Goal: Transaction & Acquisition: Obtain resource

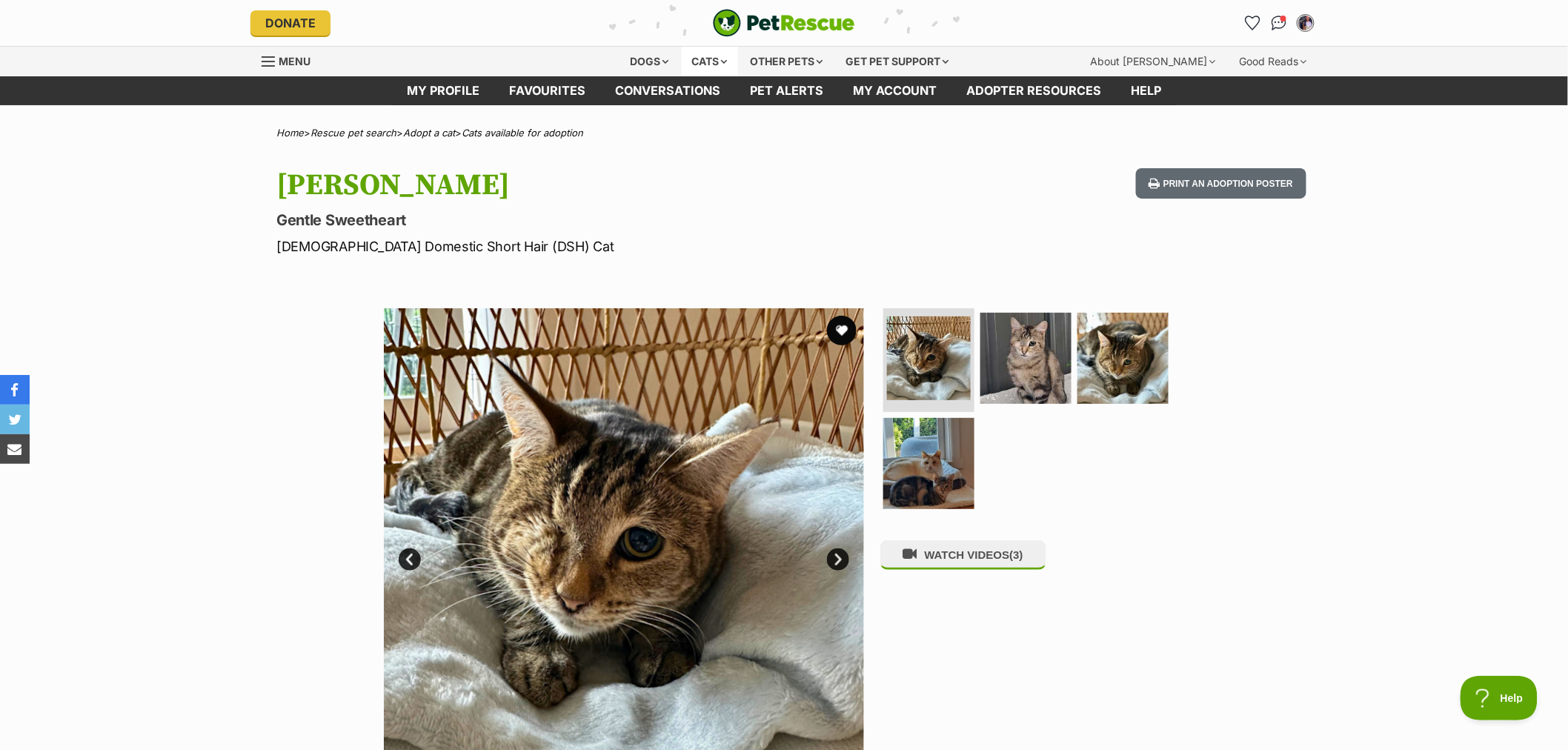
click at [716, 64] on div "Cats" at bounding box center [709, 61] width 56 height 29
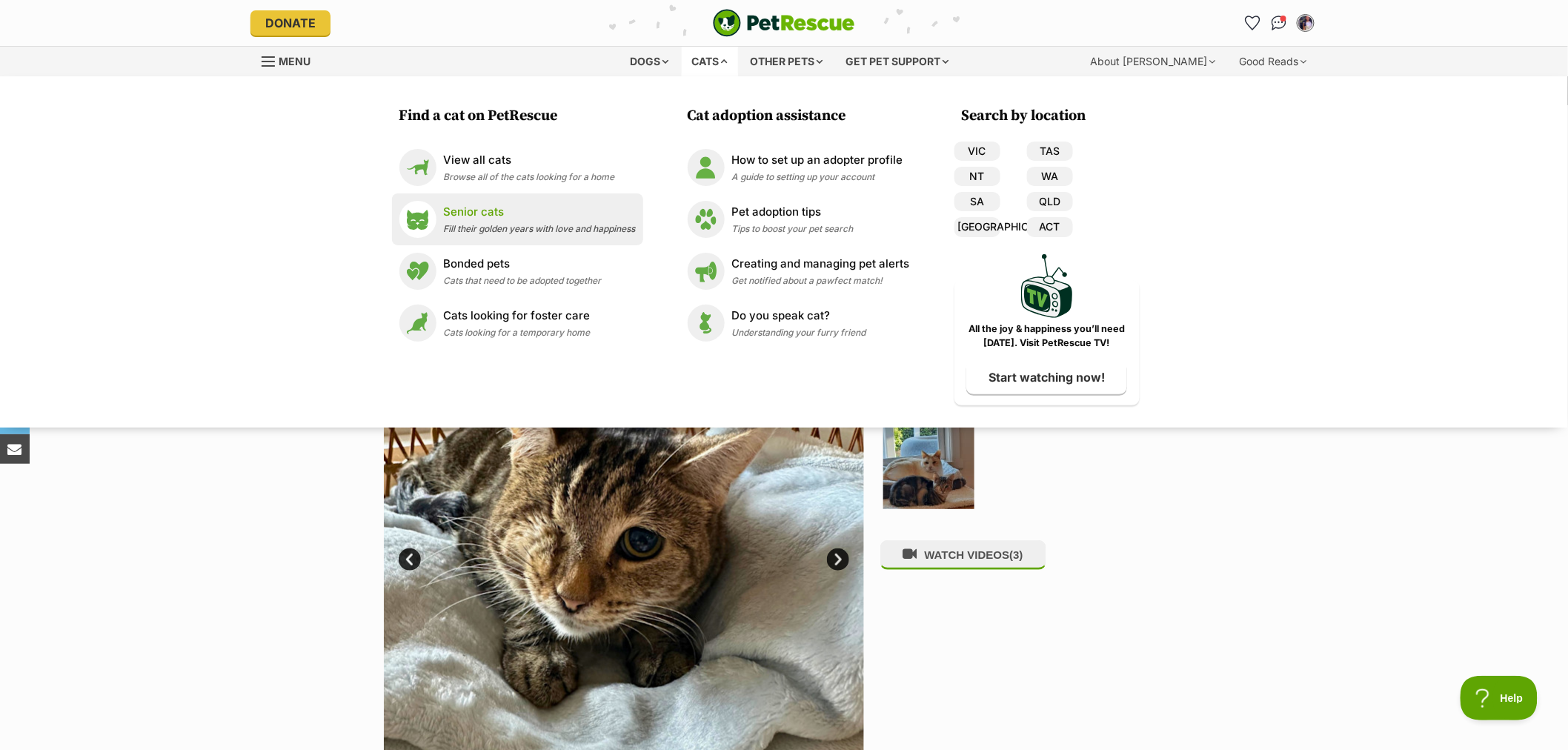
drag, startPoint x: 476, startPoint y: 233, endPoint x: 509, endPoint y: 205, distance: 43.3
click at [477, 233] on span "Fill their golden years with love and happiness" at bounding box center [540, 228] width 192 height 11
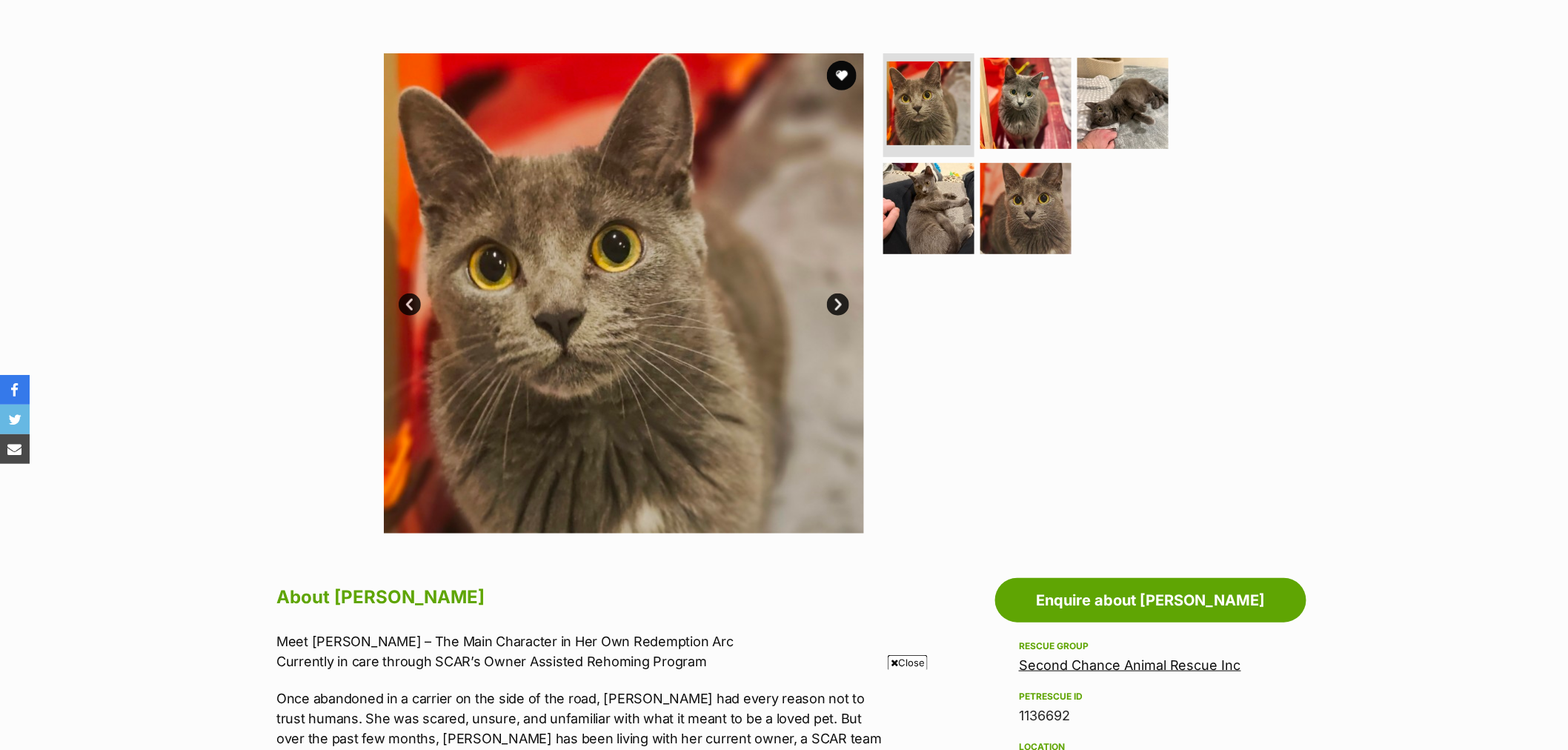
scroll to position [576, 0]
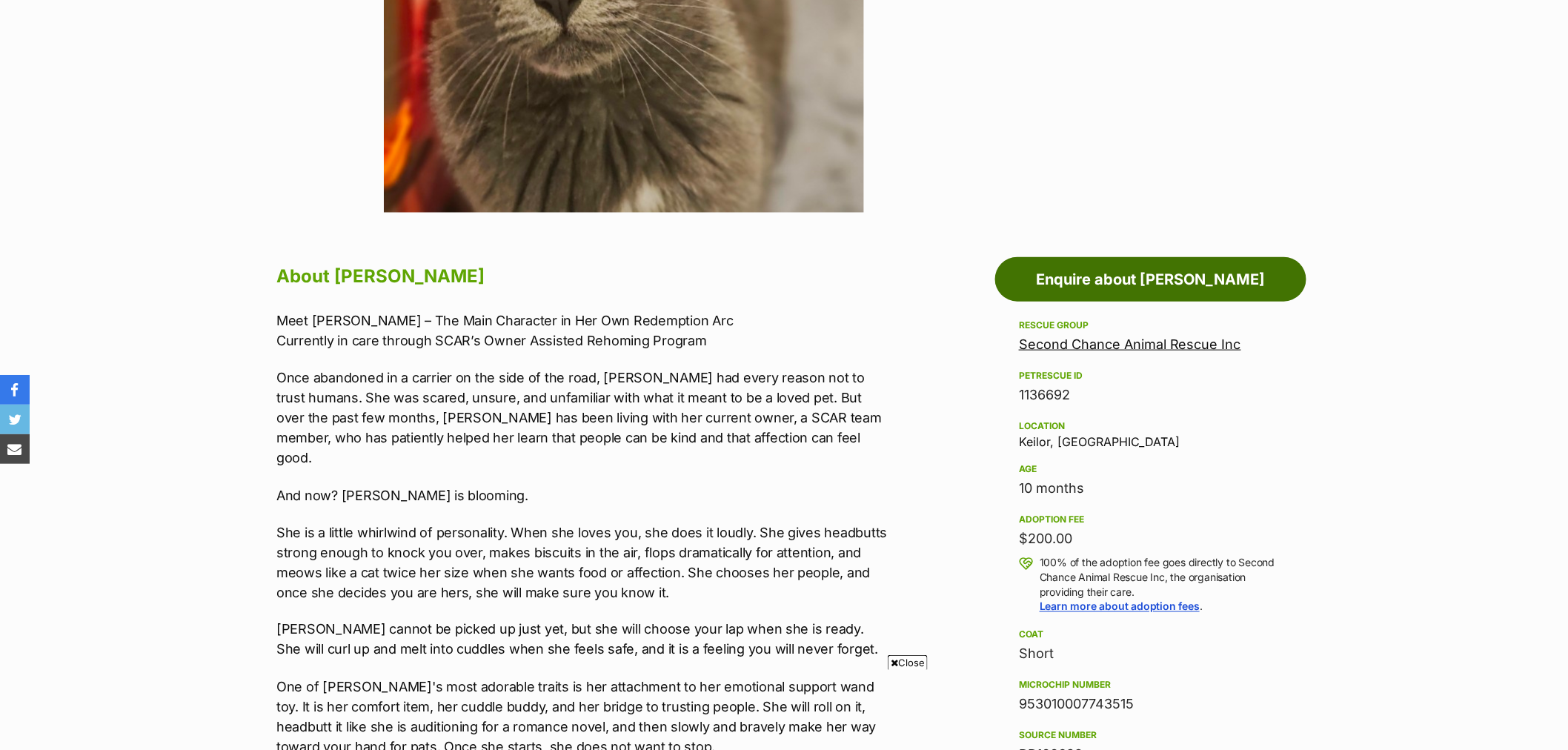
click at [1178, 264] on link "Enquire about Vera" at bounding box center [1150, 279] width 311 height 44
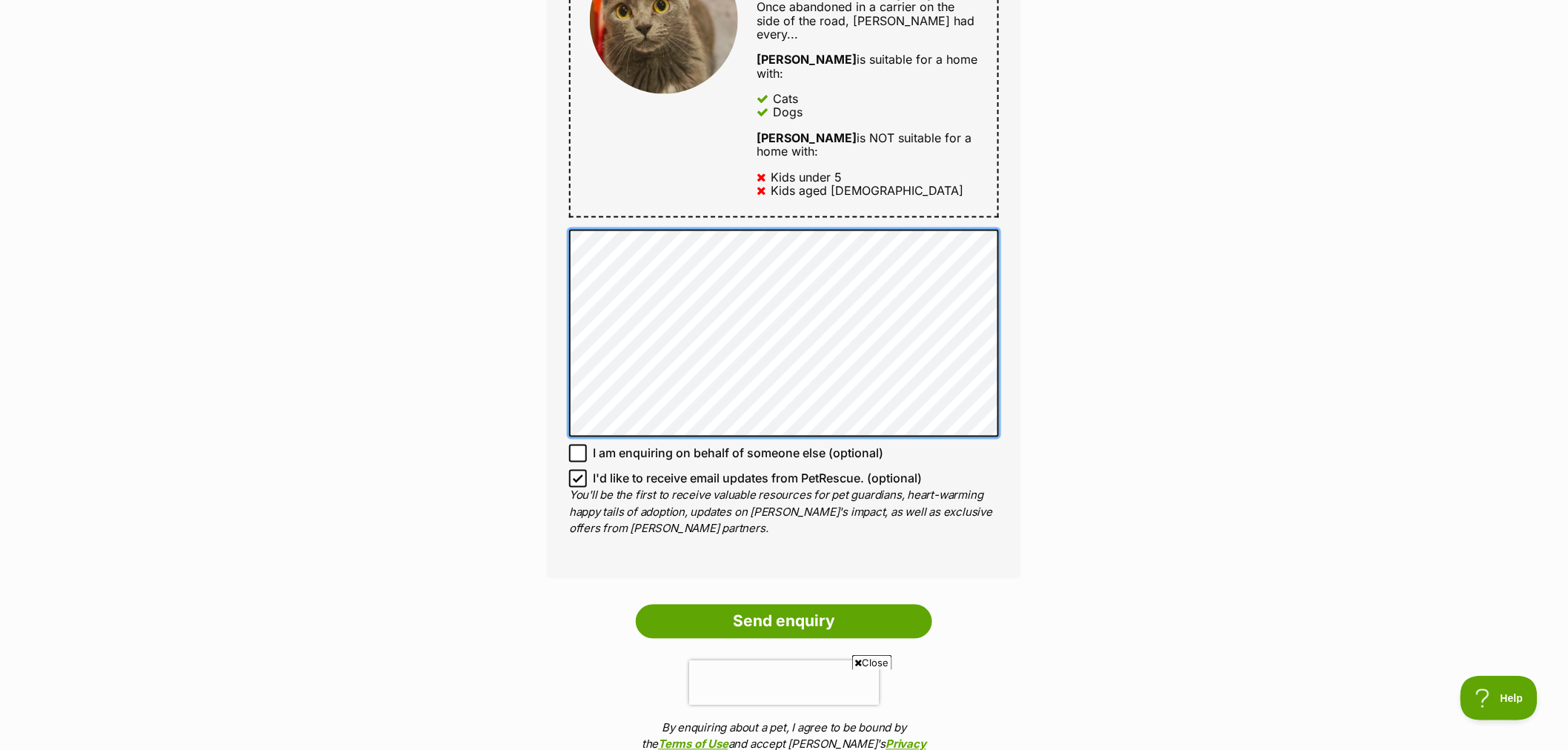
scroll to position [823, 0]
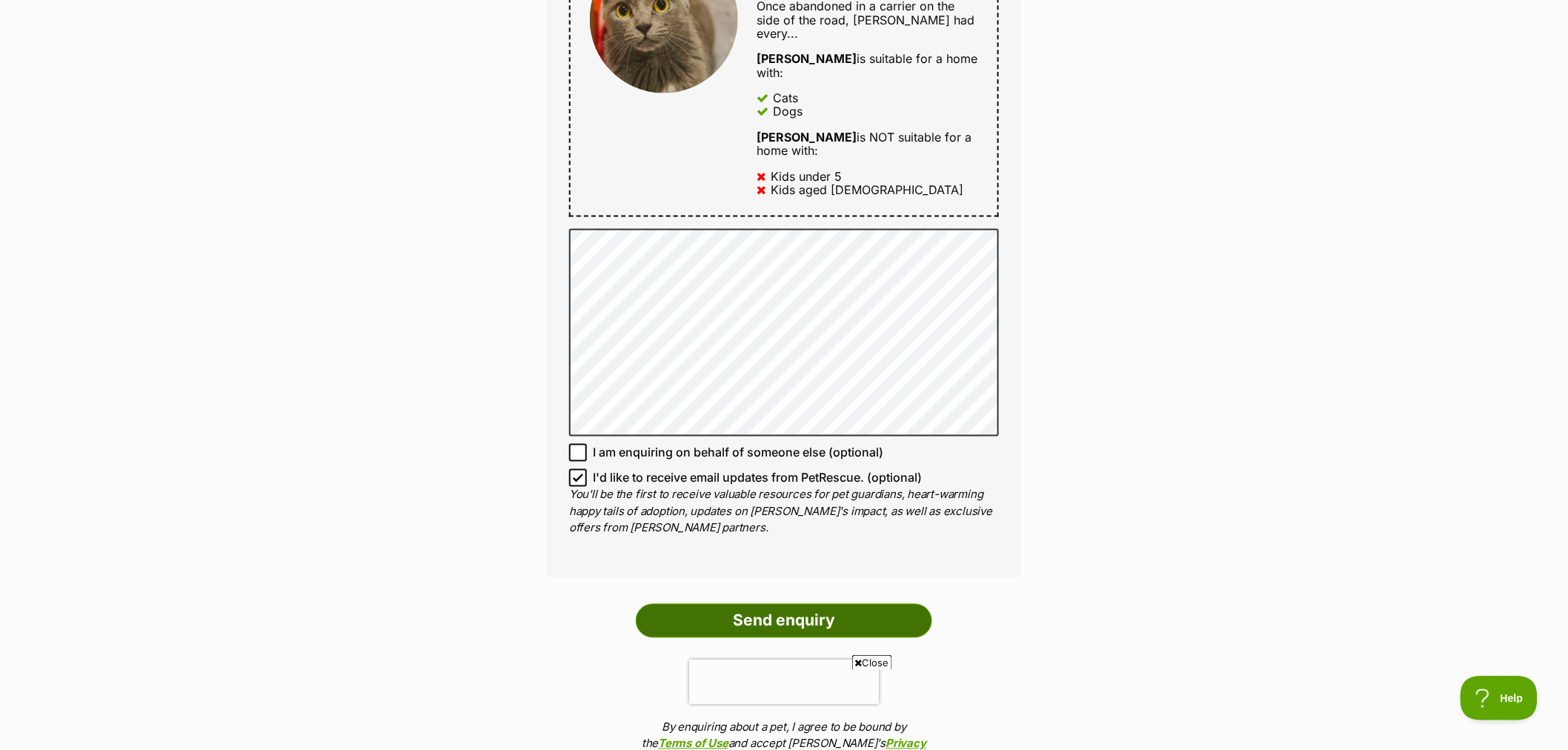
click at [828, 604] on input "Send enquiry" at bounding box center [784, 620] width 296 height 34
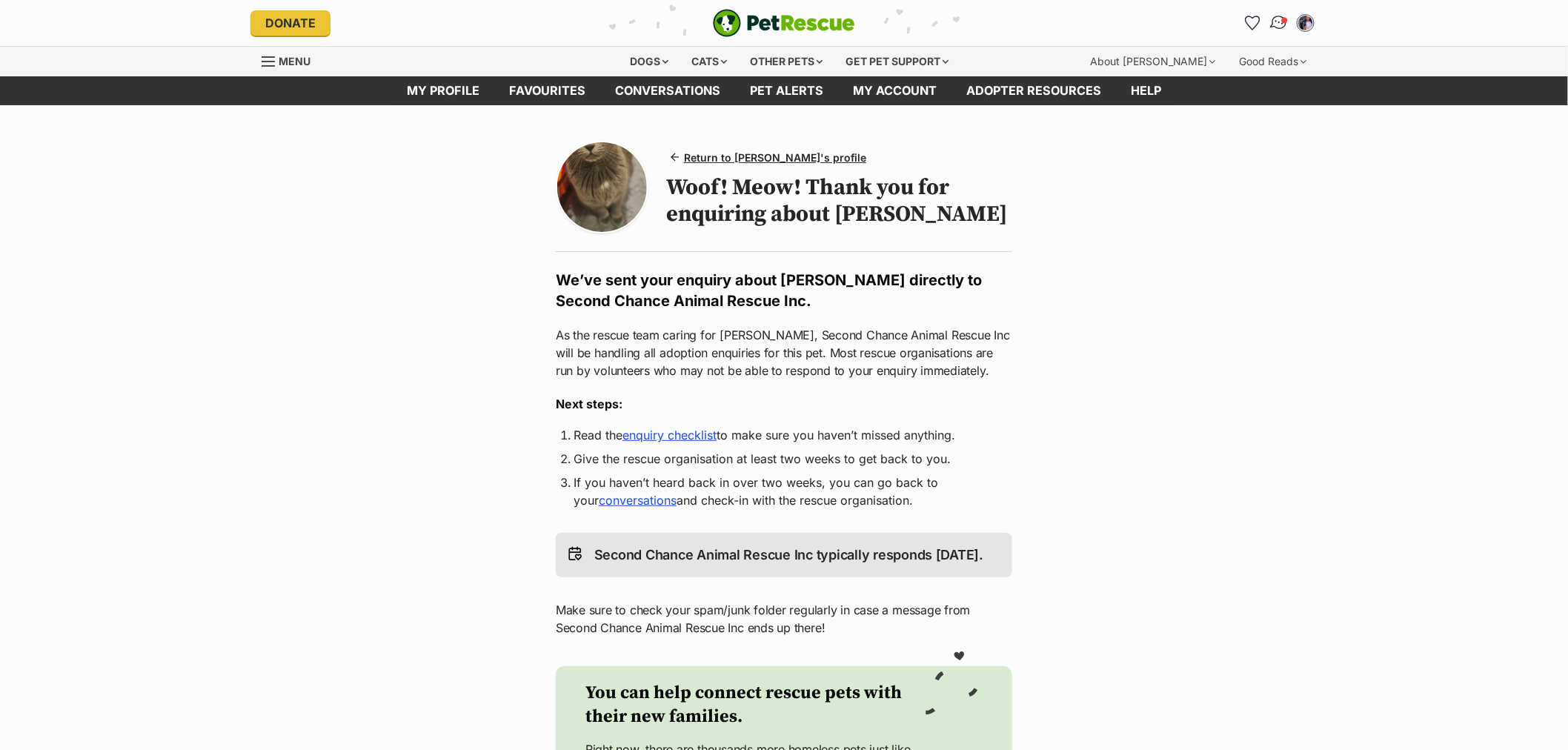
click at [1273, 16] on img "Conversations" at bounding box center [1279, 23] width 20 height 19
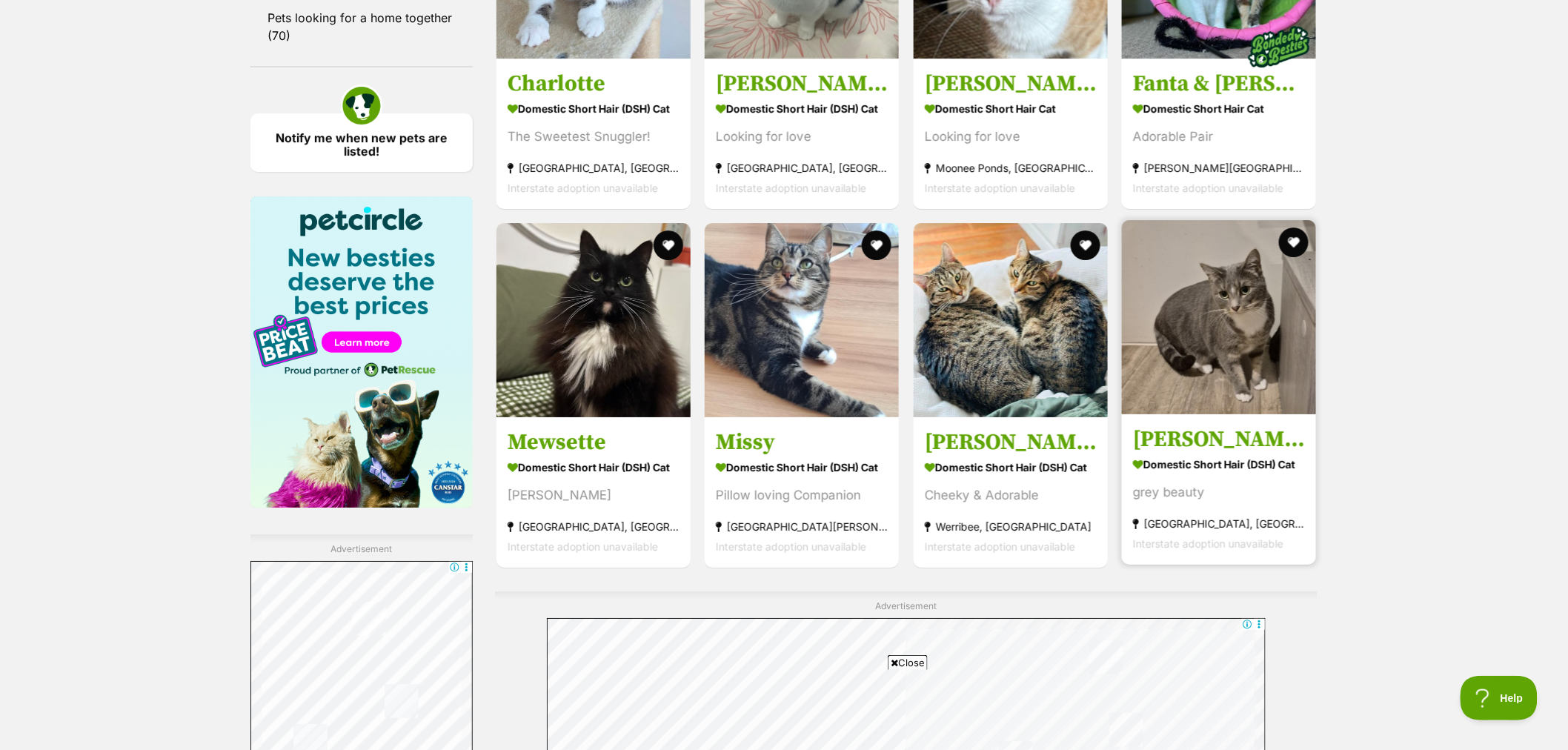
scroll to position [2140, 0]
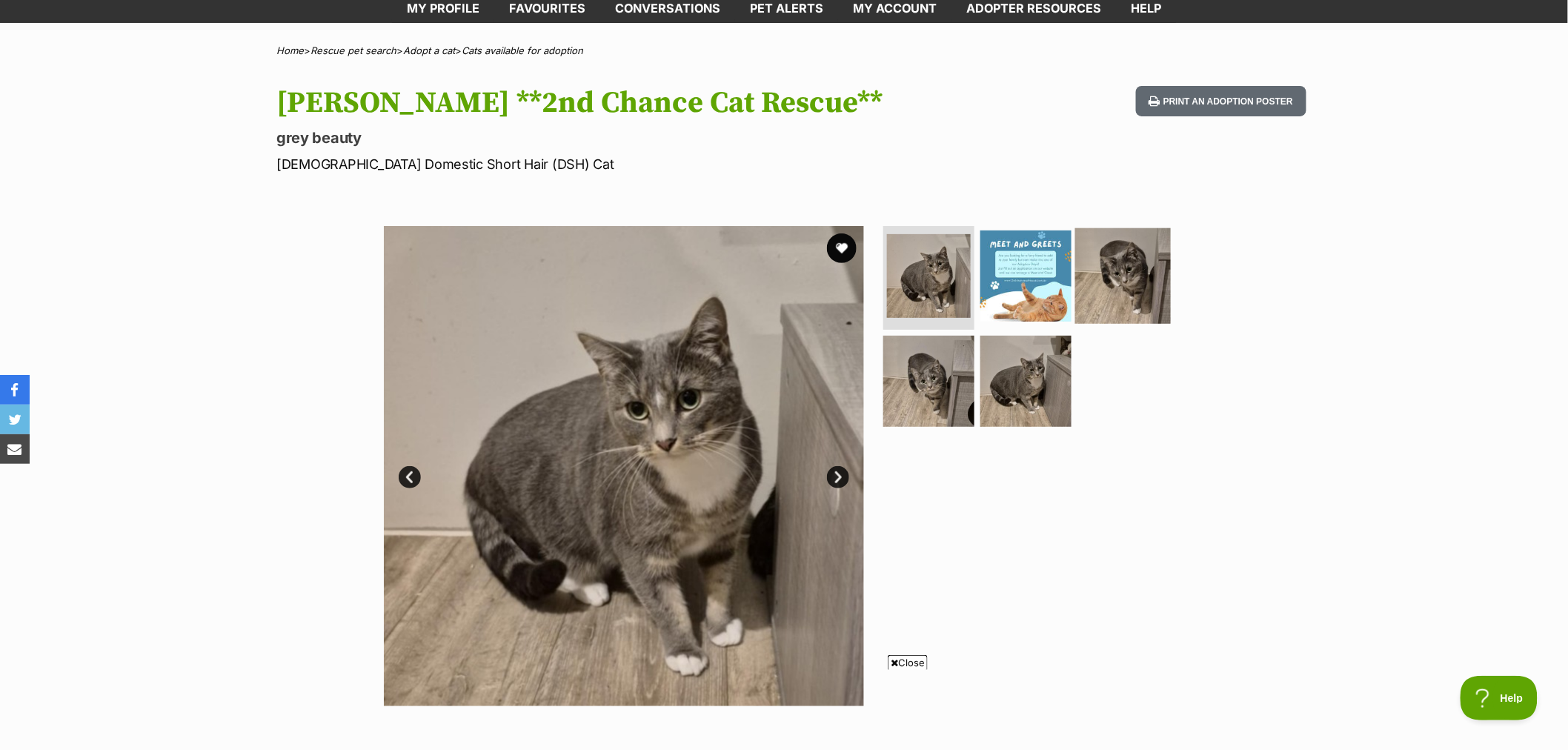
click at [1120, 275] on img at bounding box center [1123, 275] width 95 height 95
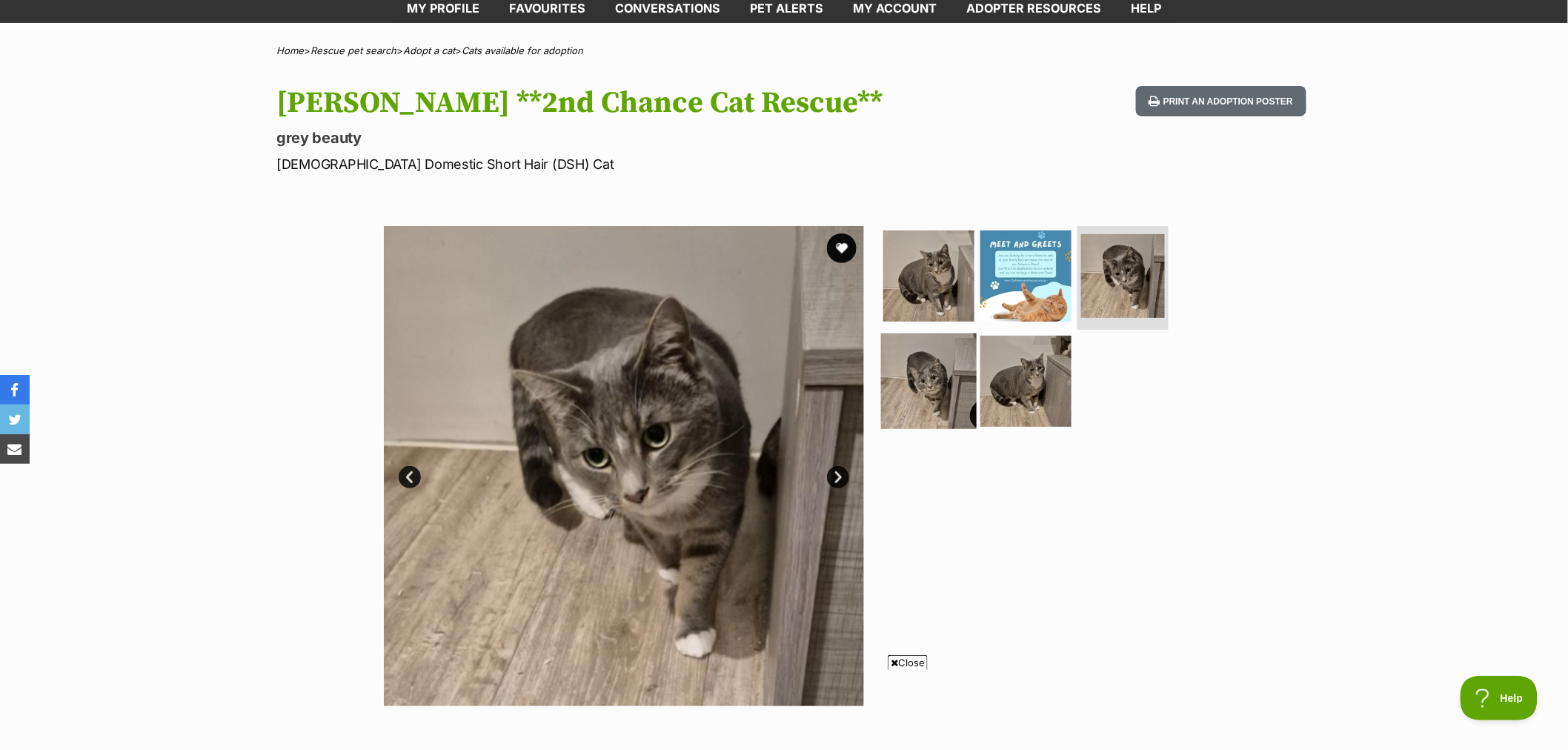
click at [928, 394] on img at bounding box center [929, 380] width 95 height 95
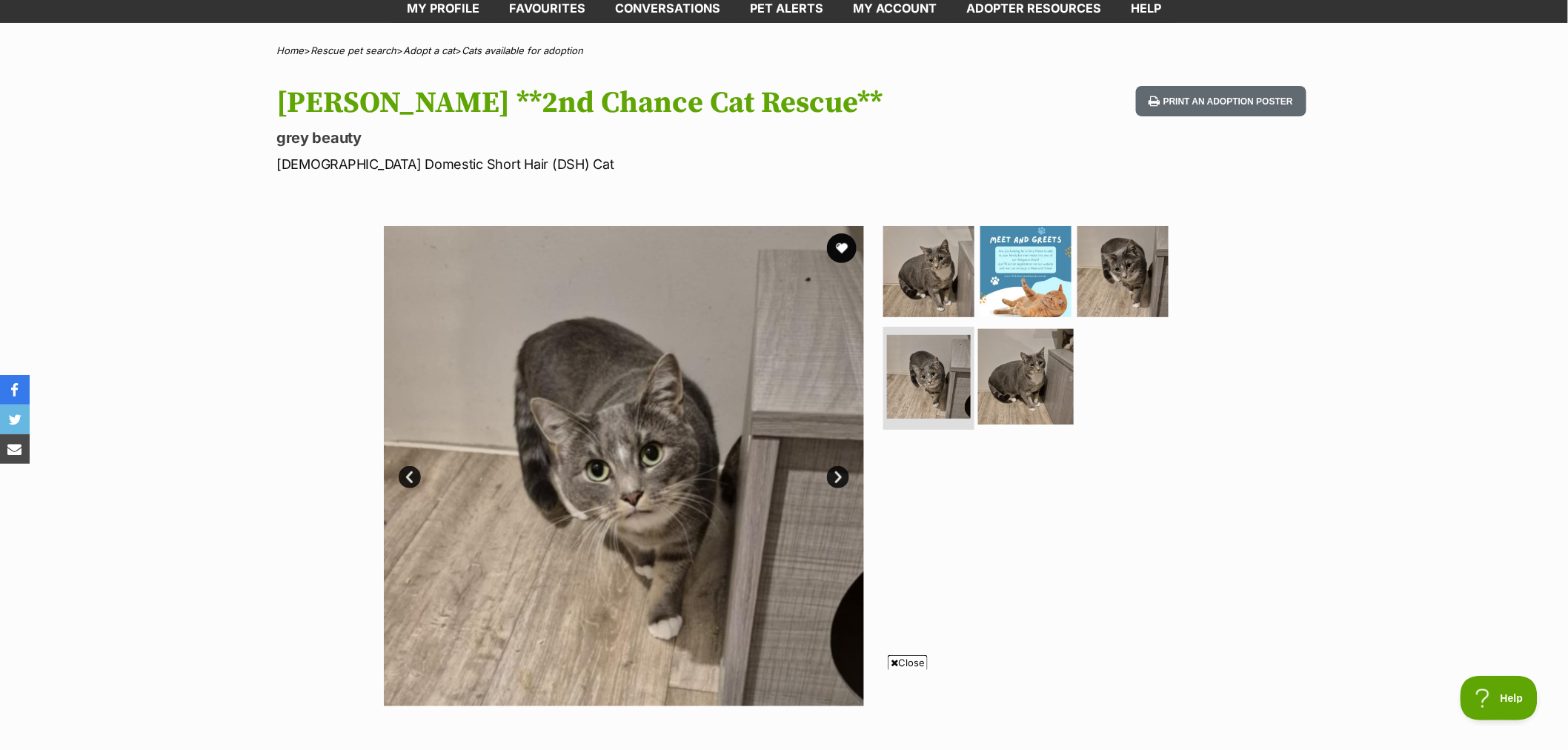
click at [1010, 380] on img at bounding box center [1026, 376] width 95 height 95
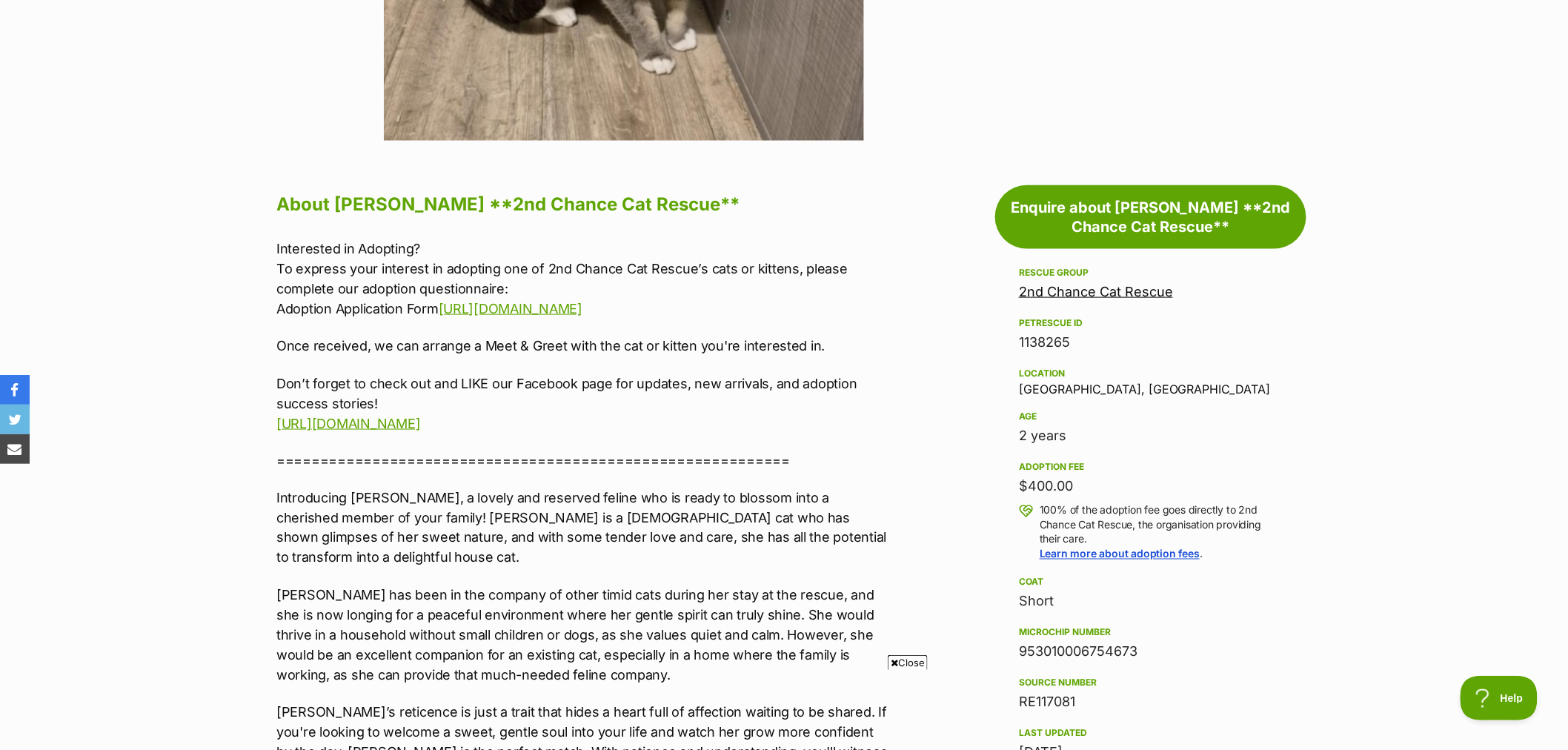
scroll to position [411, 0]
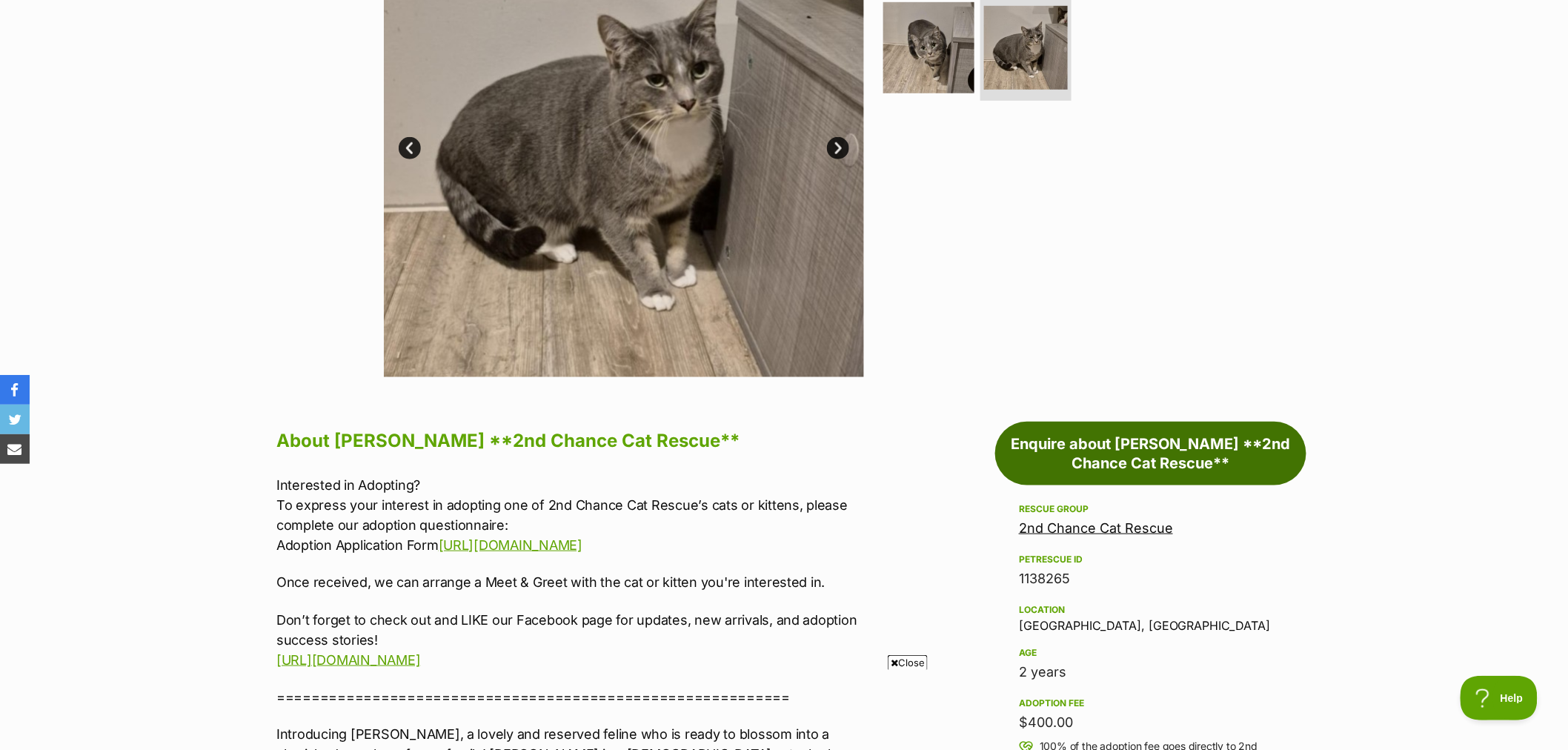
click at [1247, 456] on link "Enquire about Eva **2nd Chance Cat Rescue**" at bounding box center [1150, 454] width 311 height 64
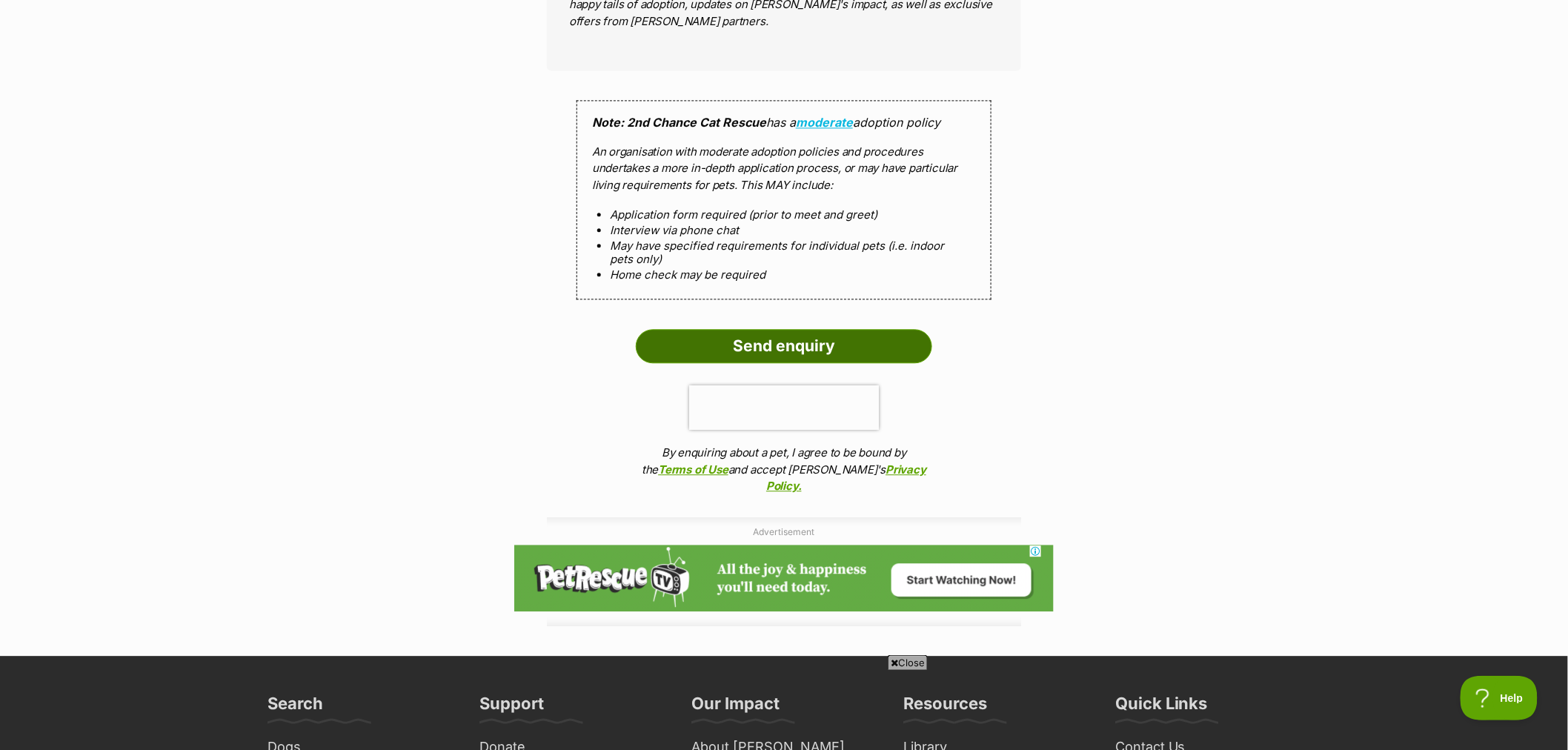
click at [825, 329] on input "Send enquiry" at bounding box center [784, 346] width 296 height 34
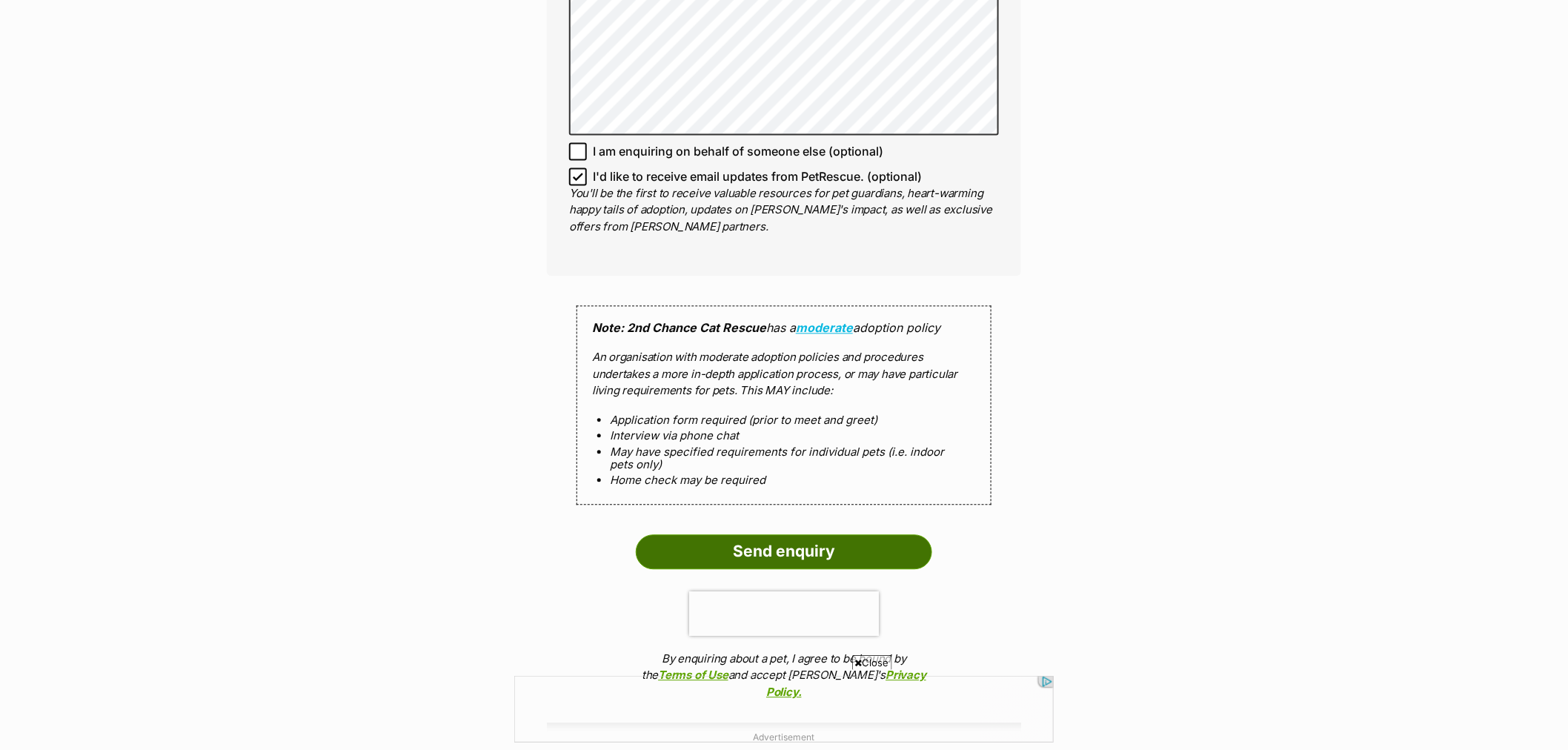
scroll to position [1234, 0]
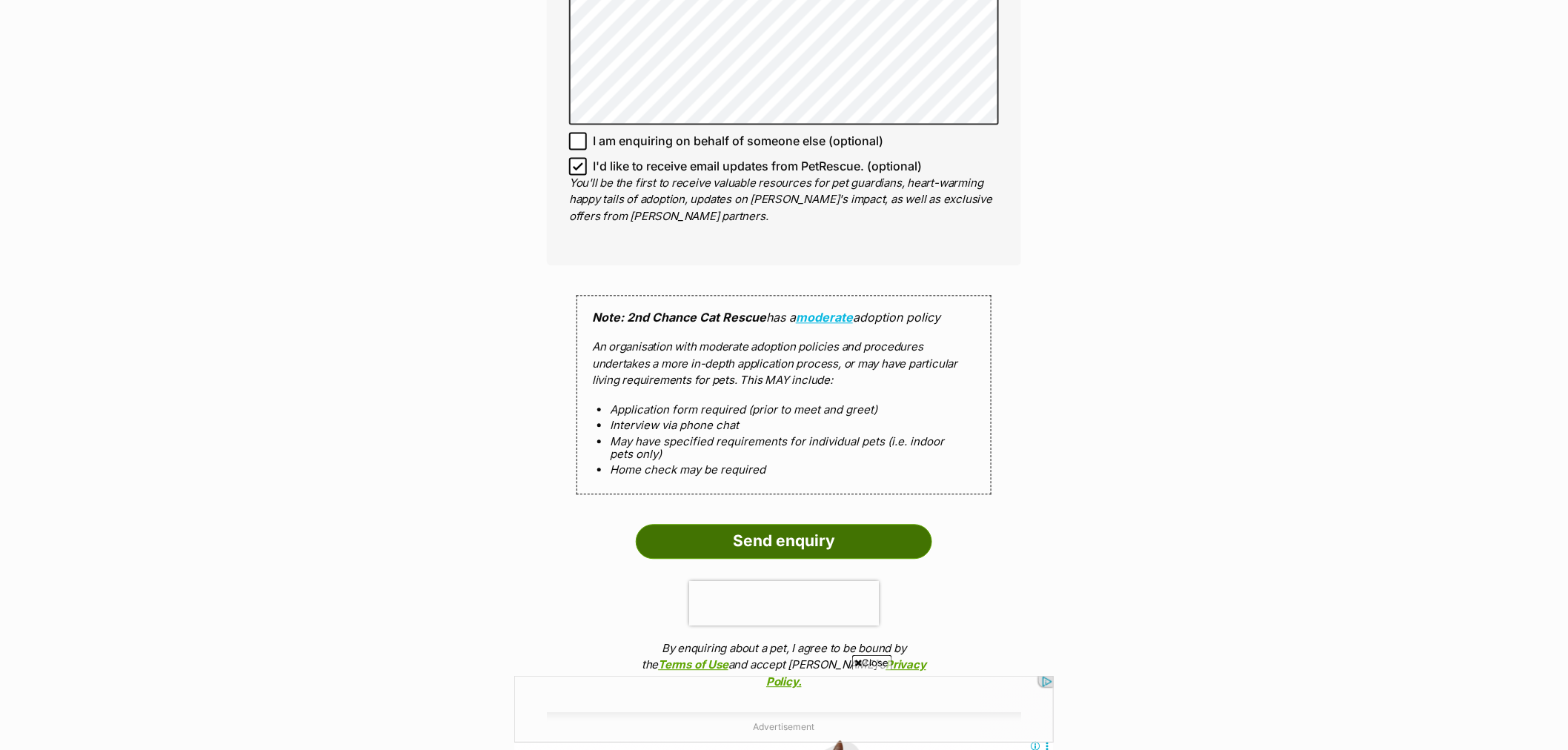
click at [788, 524] on input "Send enquiry" at bounding box center [784, 540] width 296 height 34
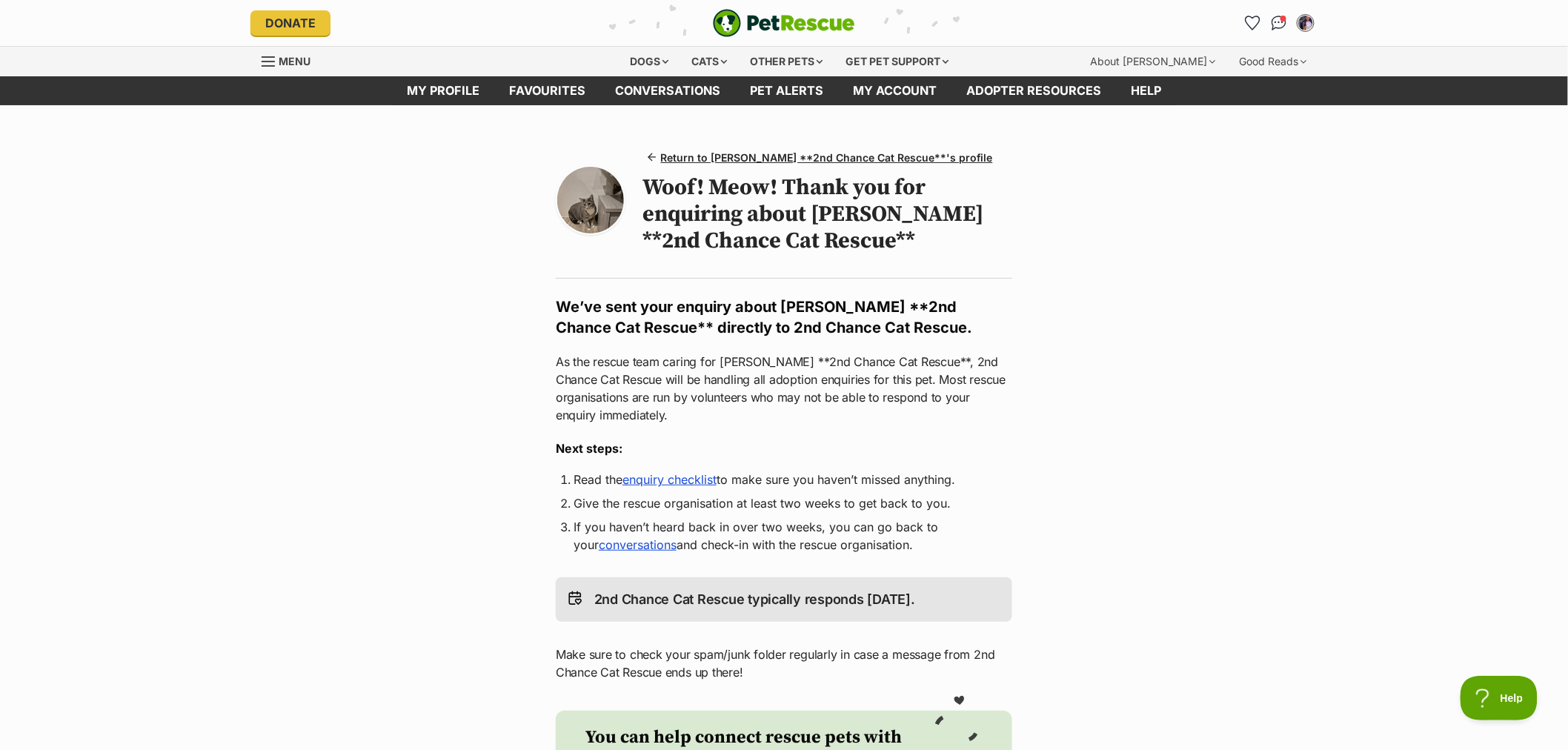
click at [744, 233] on h1 "Woof! Meow! Thank you for enquiring about Eva **2nd Chance Cat Rescue**" at bounding box center [828, 214] width 369 height 80
click at [746, 249] on h1 "Woof! Meow! Thank you for enquiring about Eva **2nd Chance Cat Rescue**" at bounding box center [828, 214] width 369 height 80
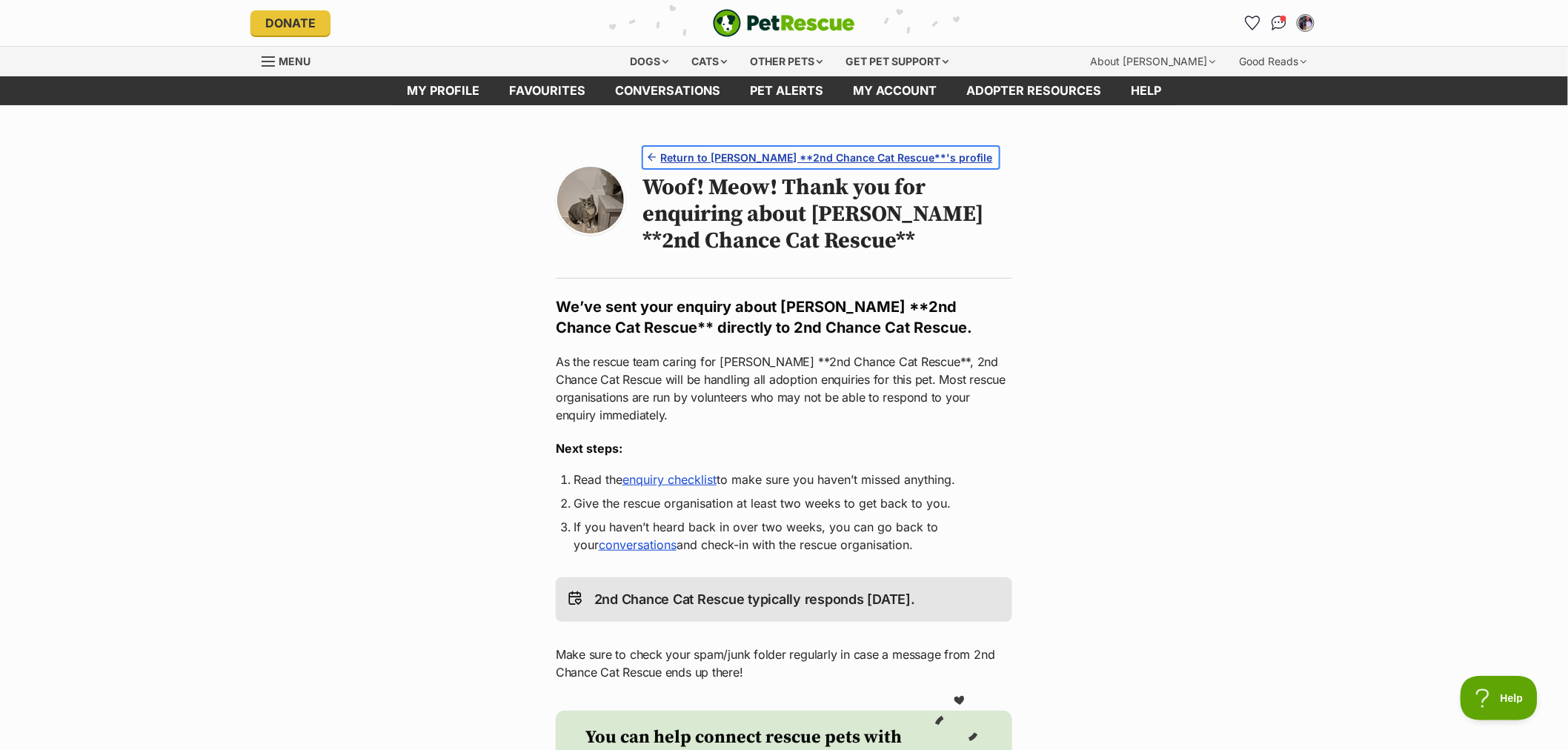
click at [730, 150] on span "Return to Eva **2nd Chance Cat Rescue**'s profile" at bounding box center [826, 158] width 332 height 16
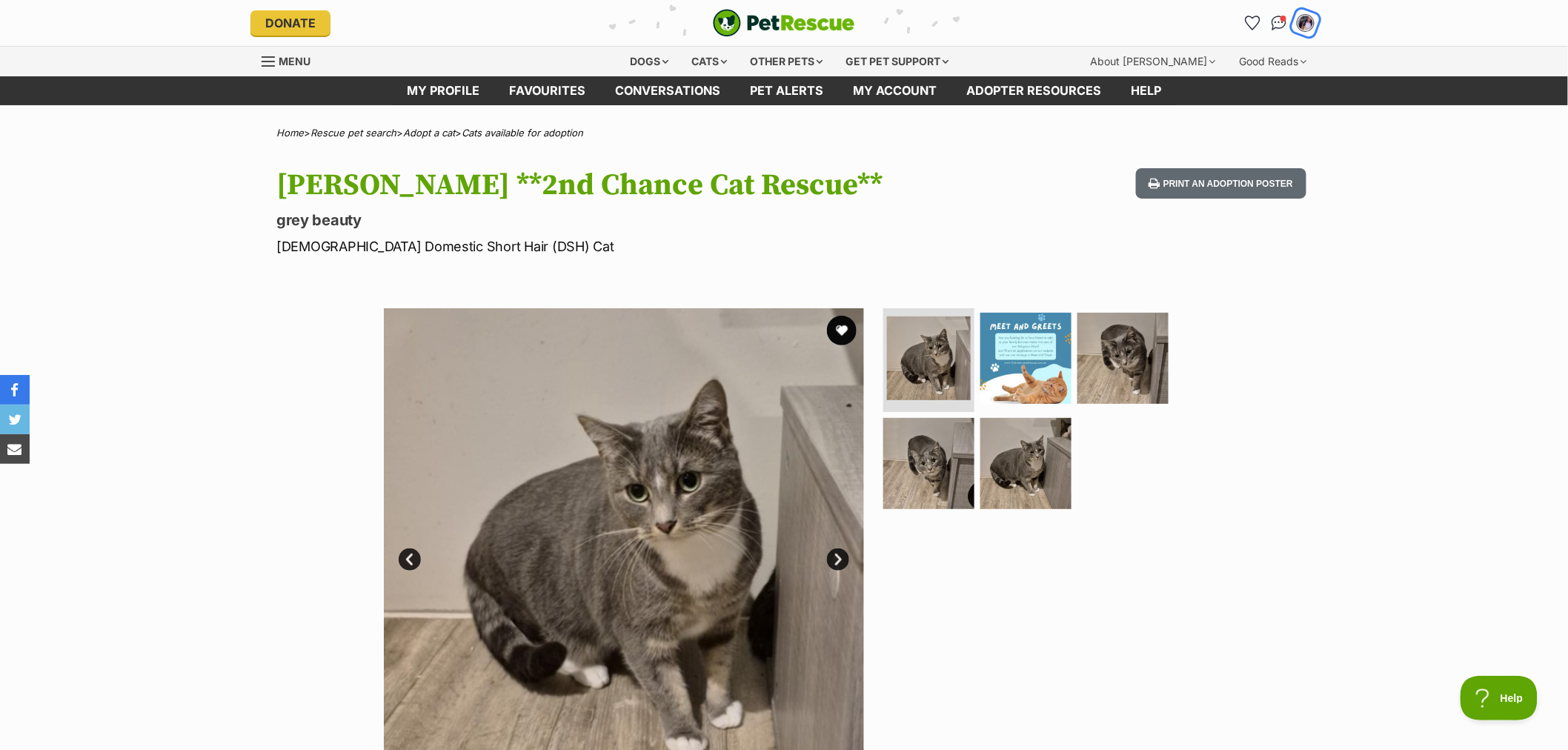
click at [1299, 24] on img "My account" at bounding box center [1306, 23] width 19 height 19
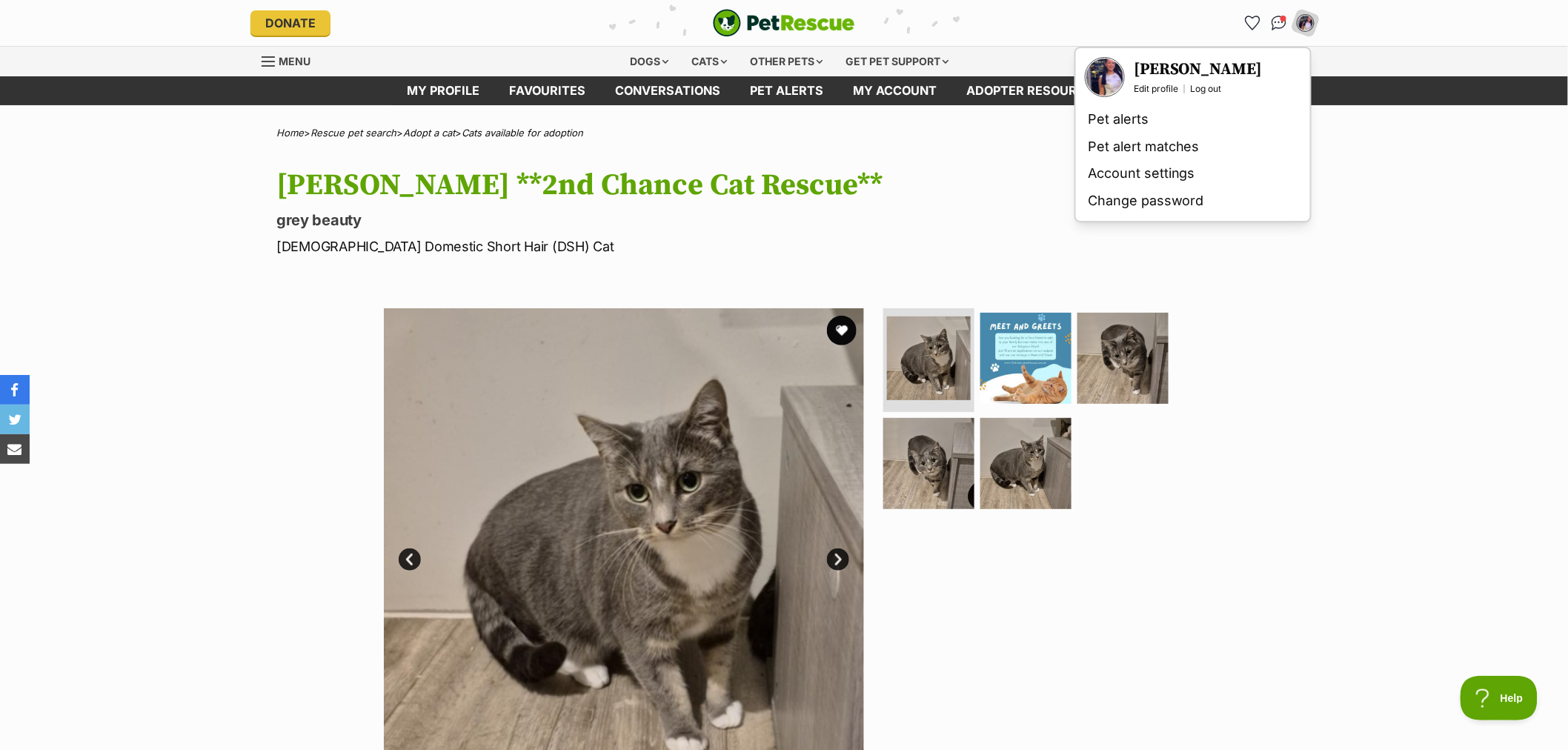
click at [1106, 94] on img "Your profile" at bounding box center [1105, 77] width 37 height 37
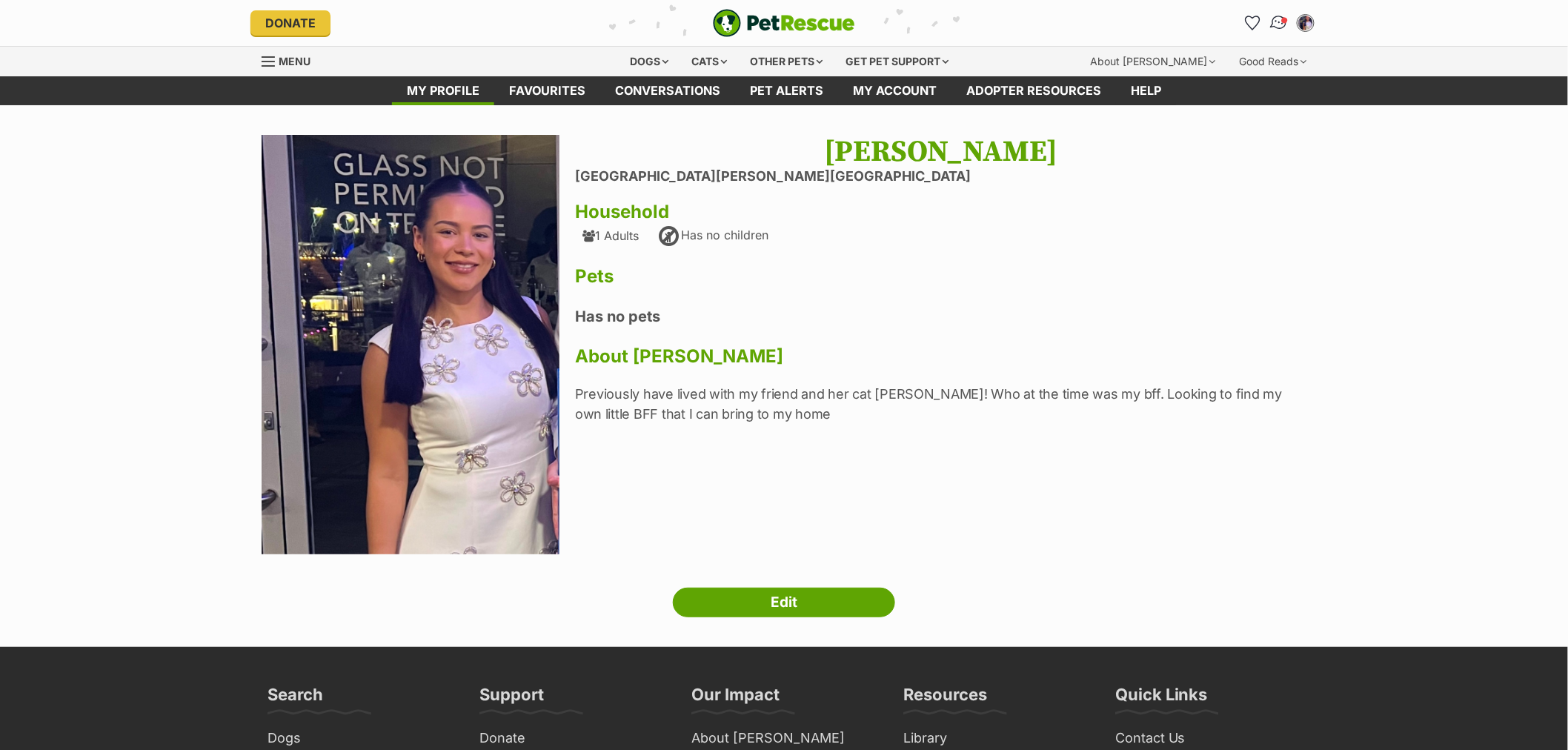
click at [1282, 16] on img "Conversations" at bounding box center [1279, 23] width 20 height 19
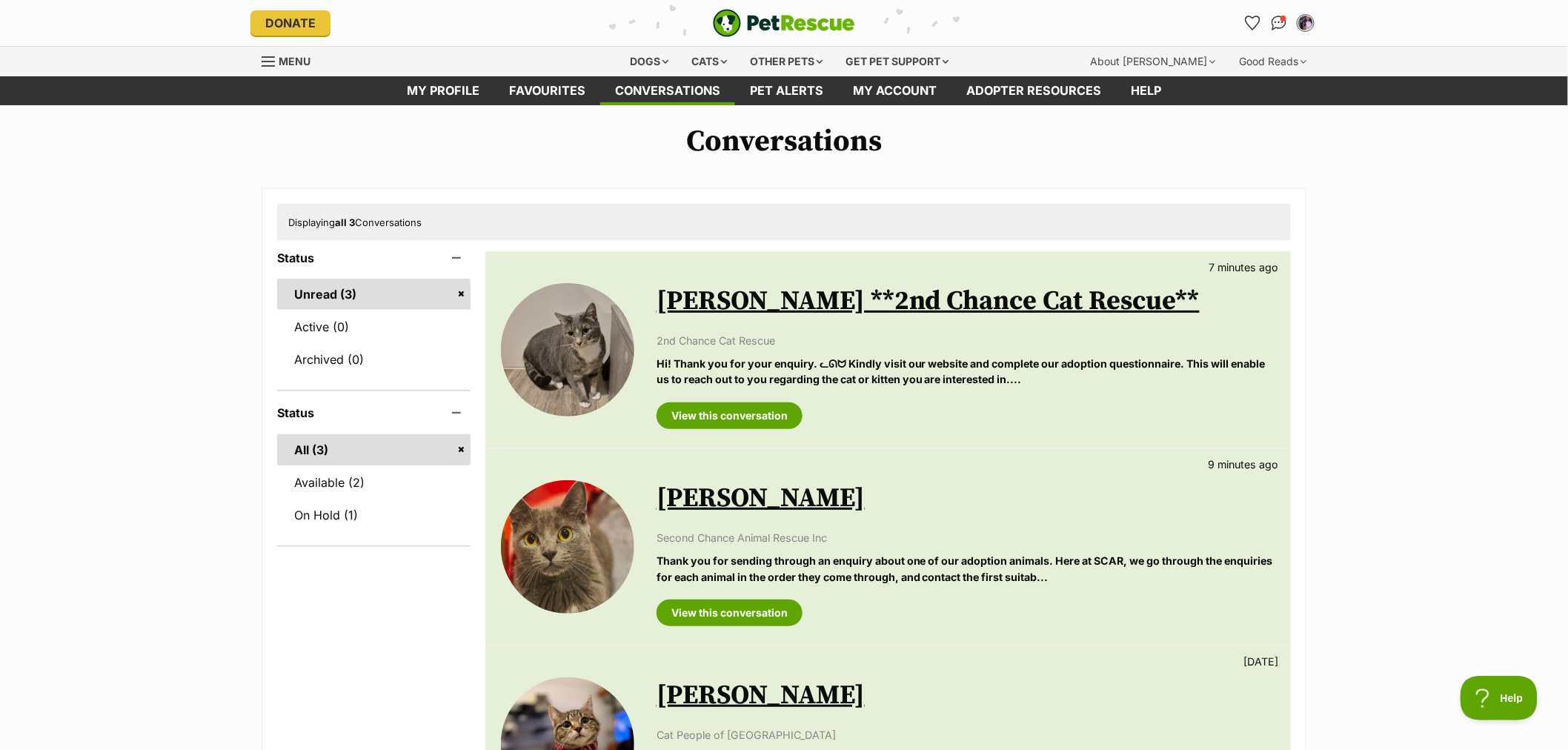
click at [693, 500] on link "[PERSON_NAME]" at bounding box center [761, 498] width 208 height 33
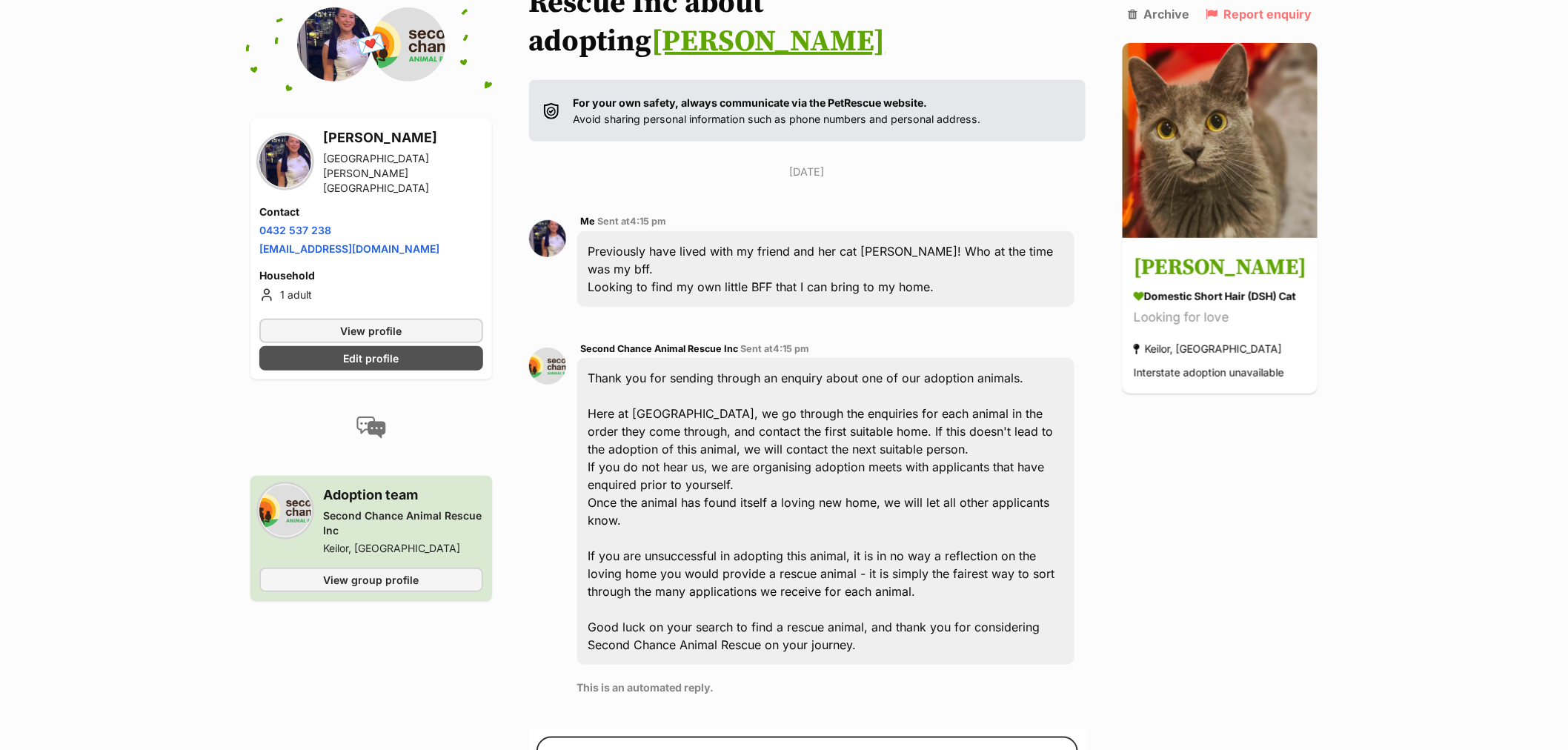
scroll to position [307, 0]
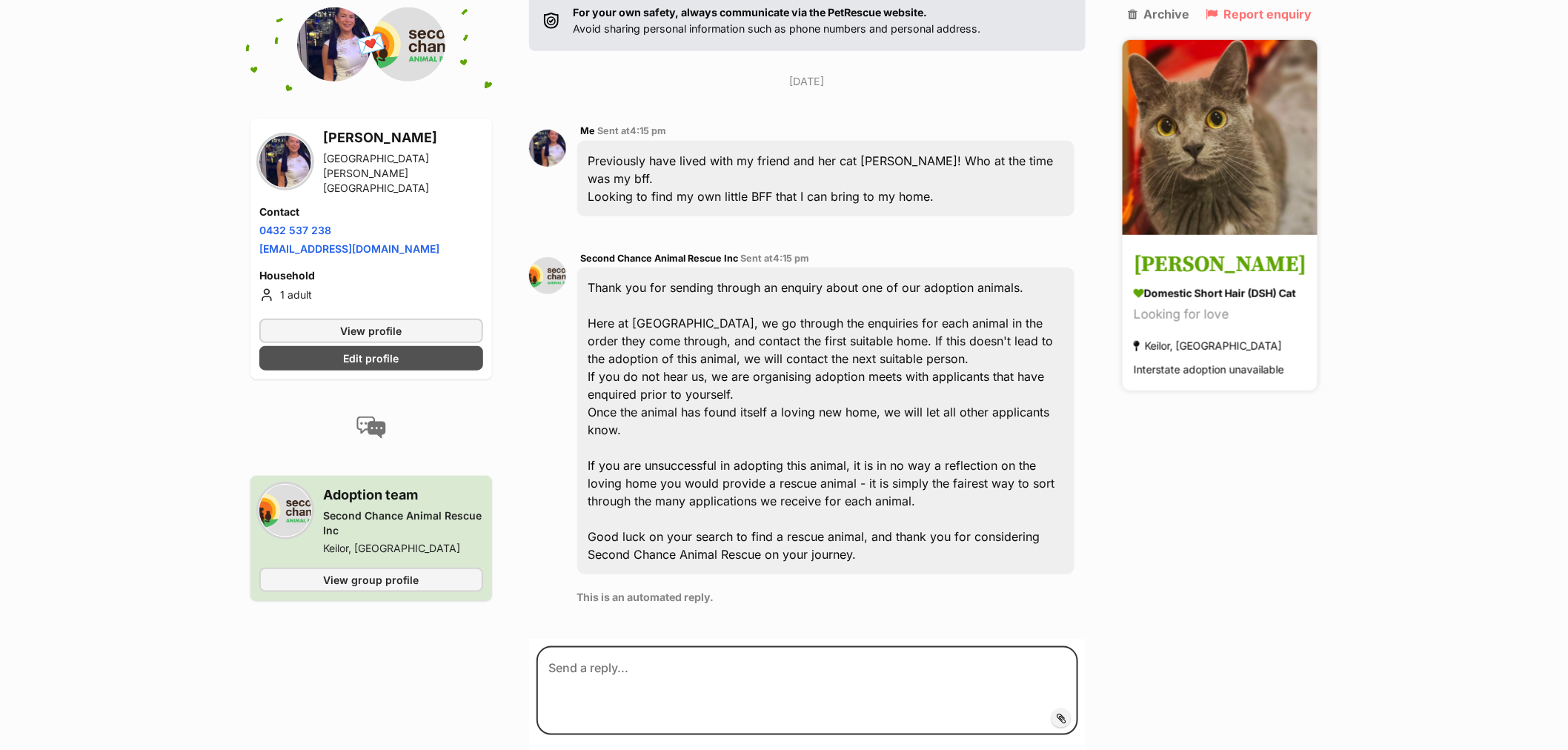
click at [1312, 83] on img at bounding box center [1220, 137] width 195 height 195
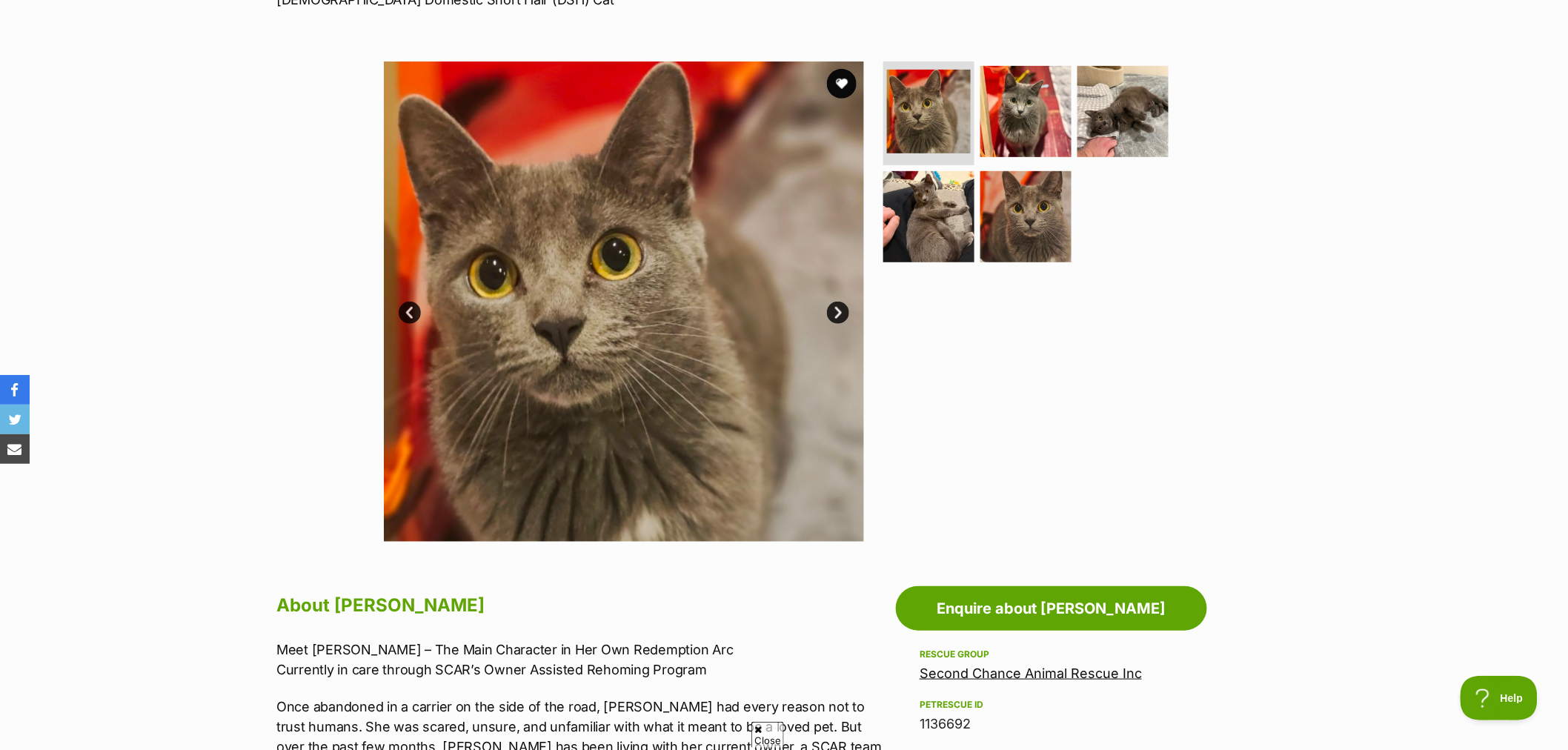
click at [847, 315] on link "Next" at bounding box center [839, 313] width 23 height 23
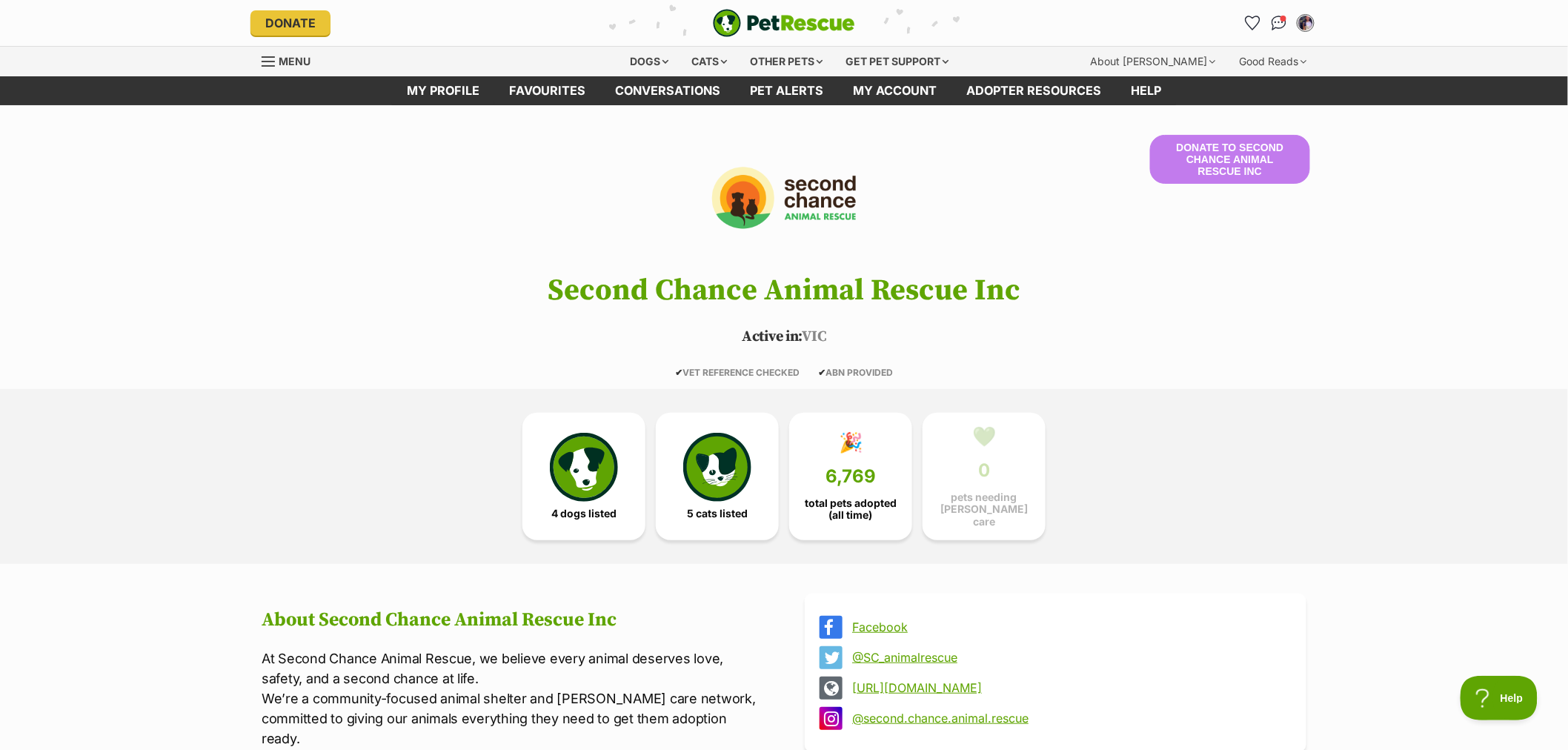
click at [813, 218] on img at bounding box center [784, 197] width 169 height 126
click at [823, 190] on img at bounding box center [784, 197] width 169 height 126
click at [735, 252] on img at bounding box center [784, 197] width 169 height 126
drag, startPoint x: 706, startPoint y: 461, endPoint x: 772, endPoint y: 442, distance: 68.7
click at [706, 461] on img at bounding box center [717, 463] width 68 height 68
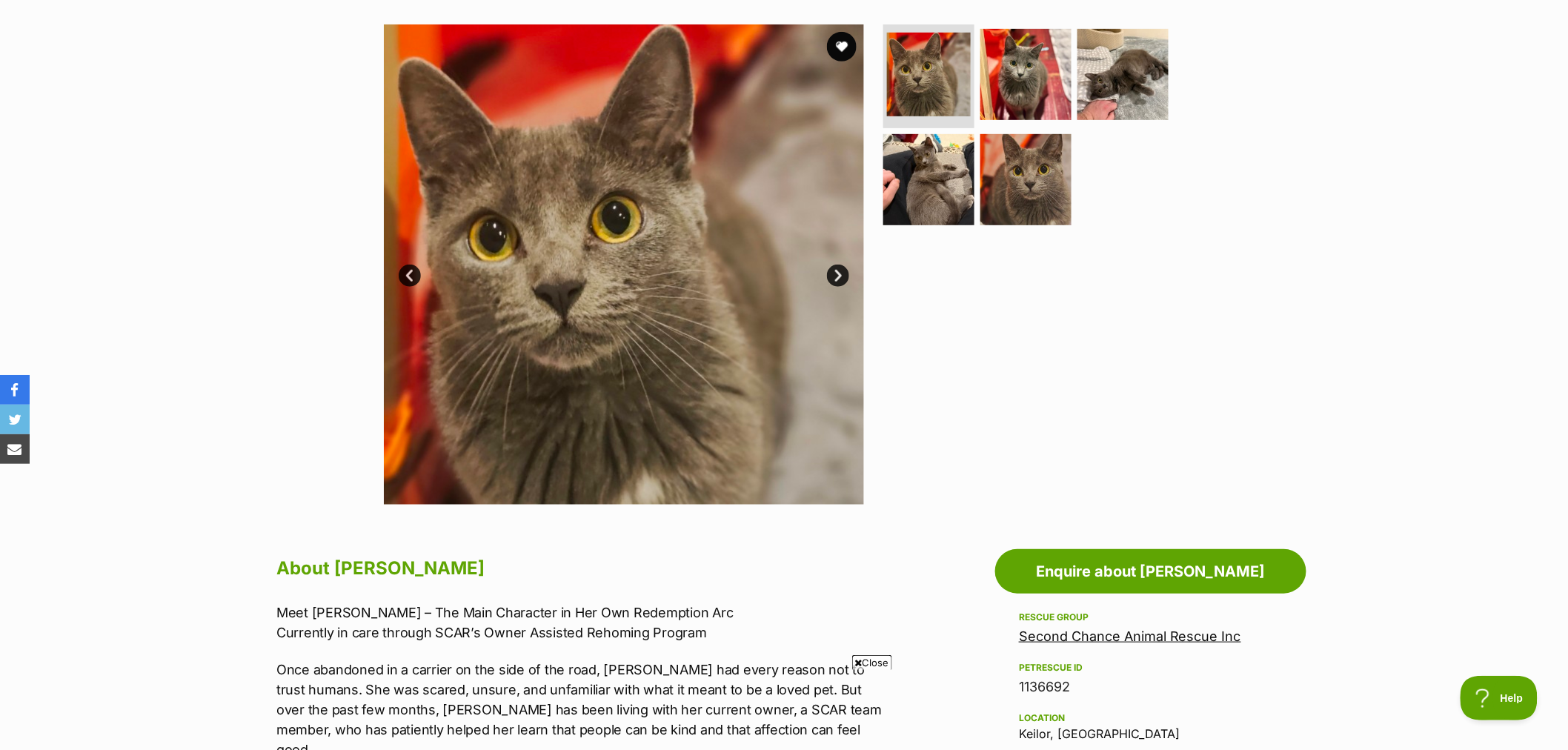
scroll to position [165, 0]
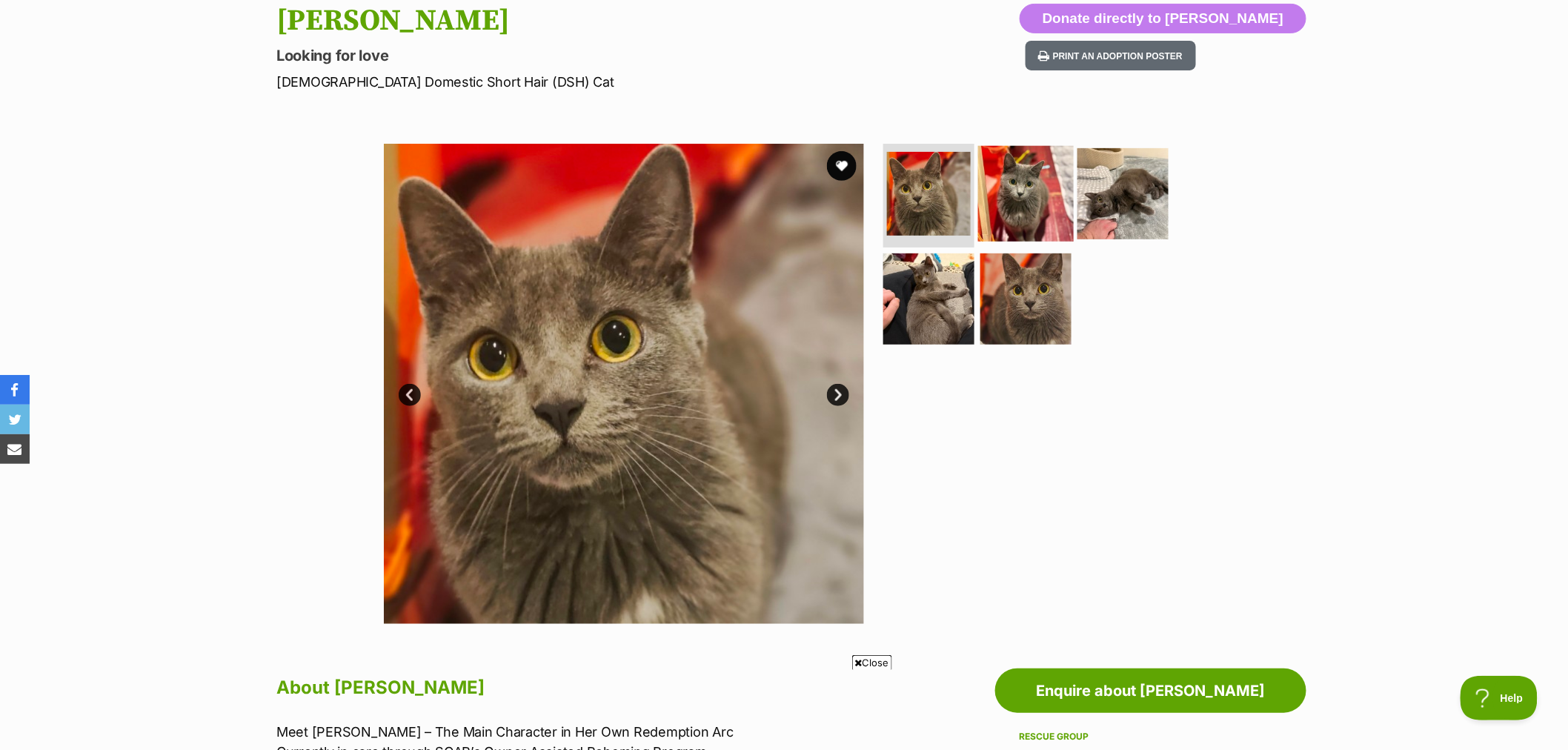
click at [1009, 188] on img at bounding box center [1026, 194] width 95 height 95
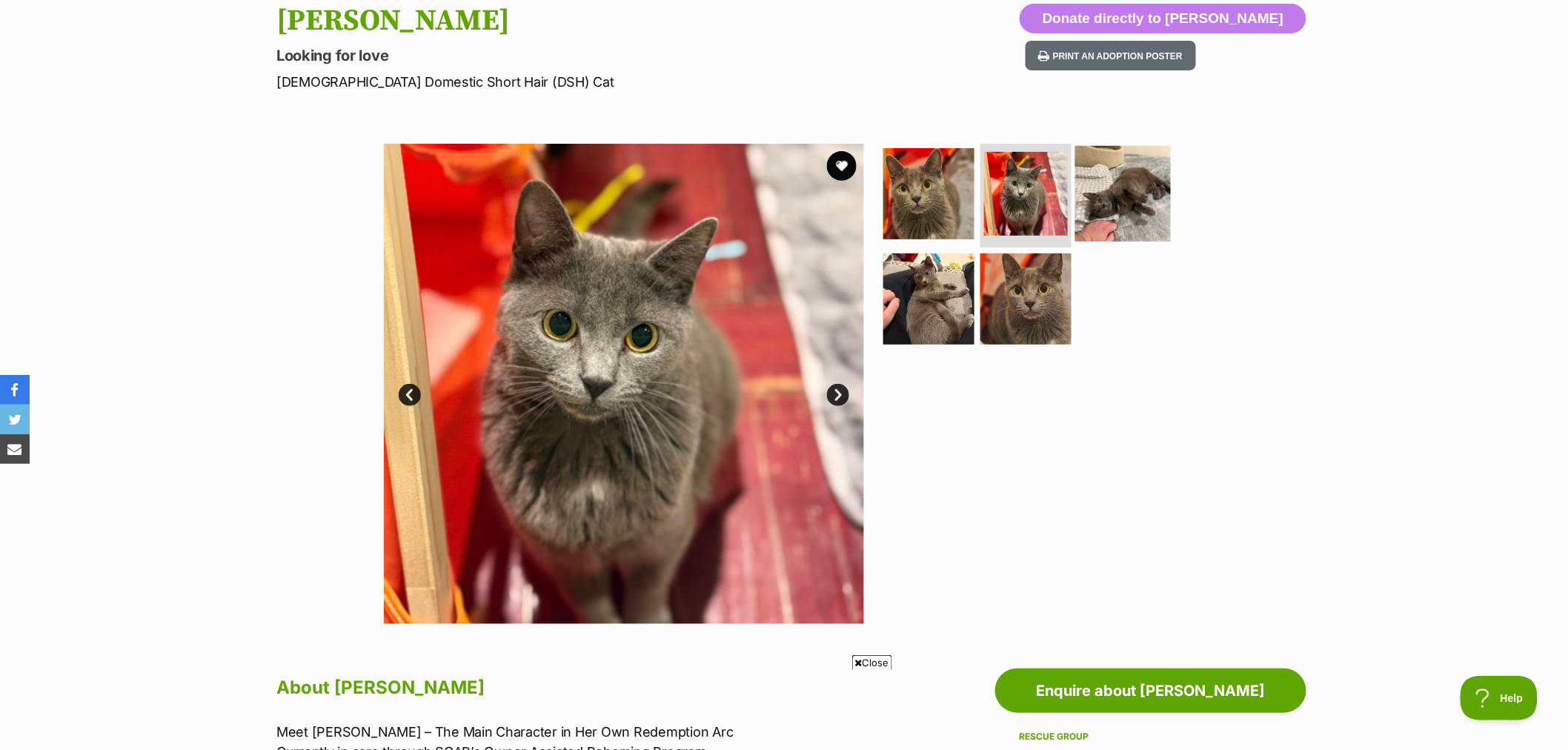
click at [1080, 197] on img at bounding box center [1123, 194] width 95 height 95
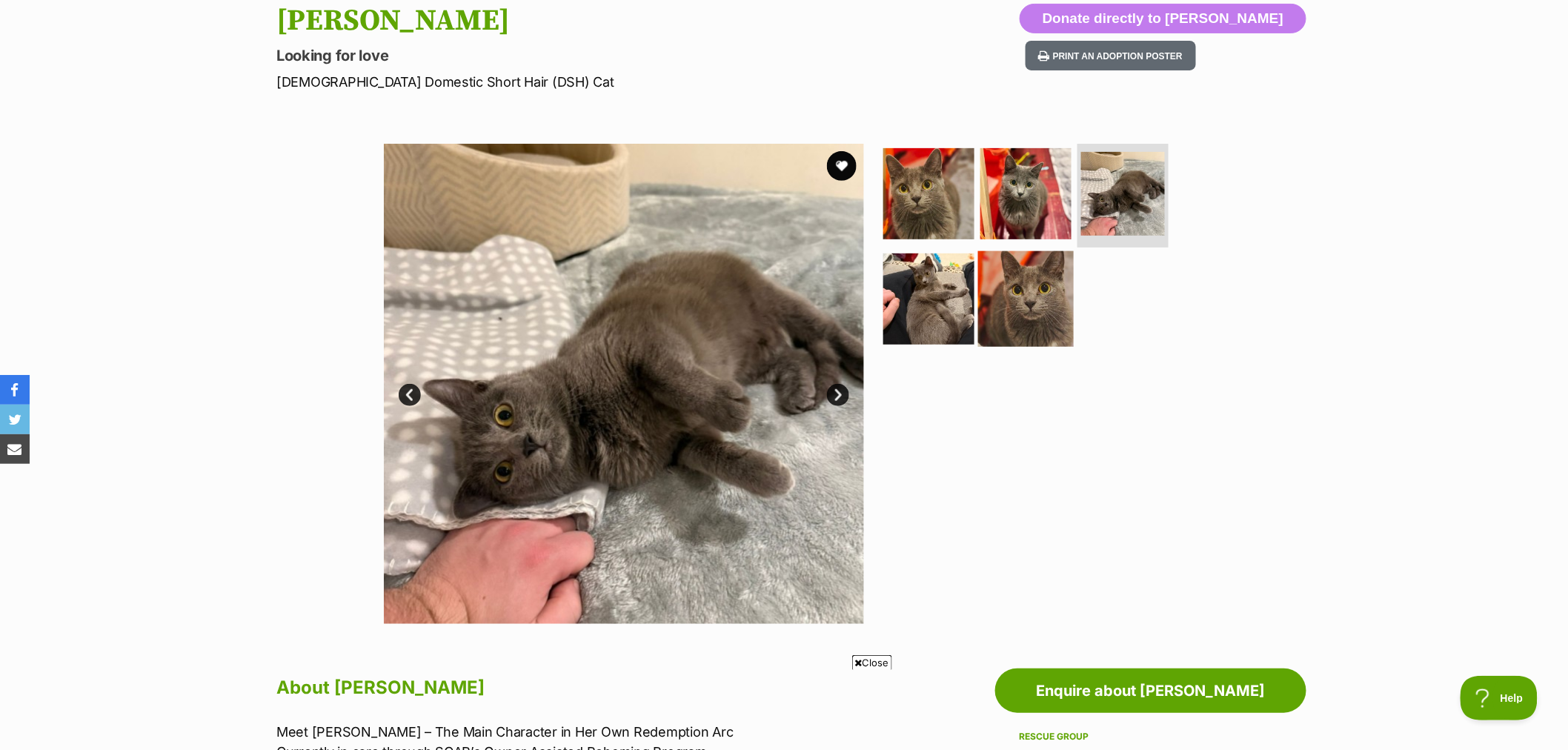
click at [1038, 307] on img at bounding box center [1026, 298] width 95 height 95
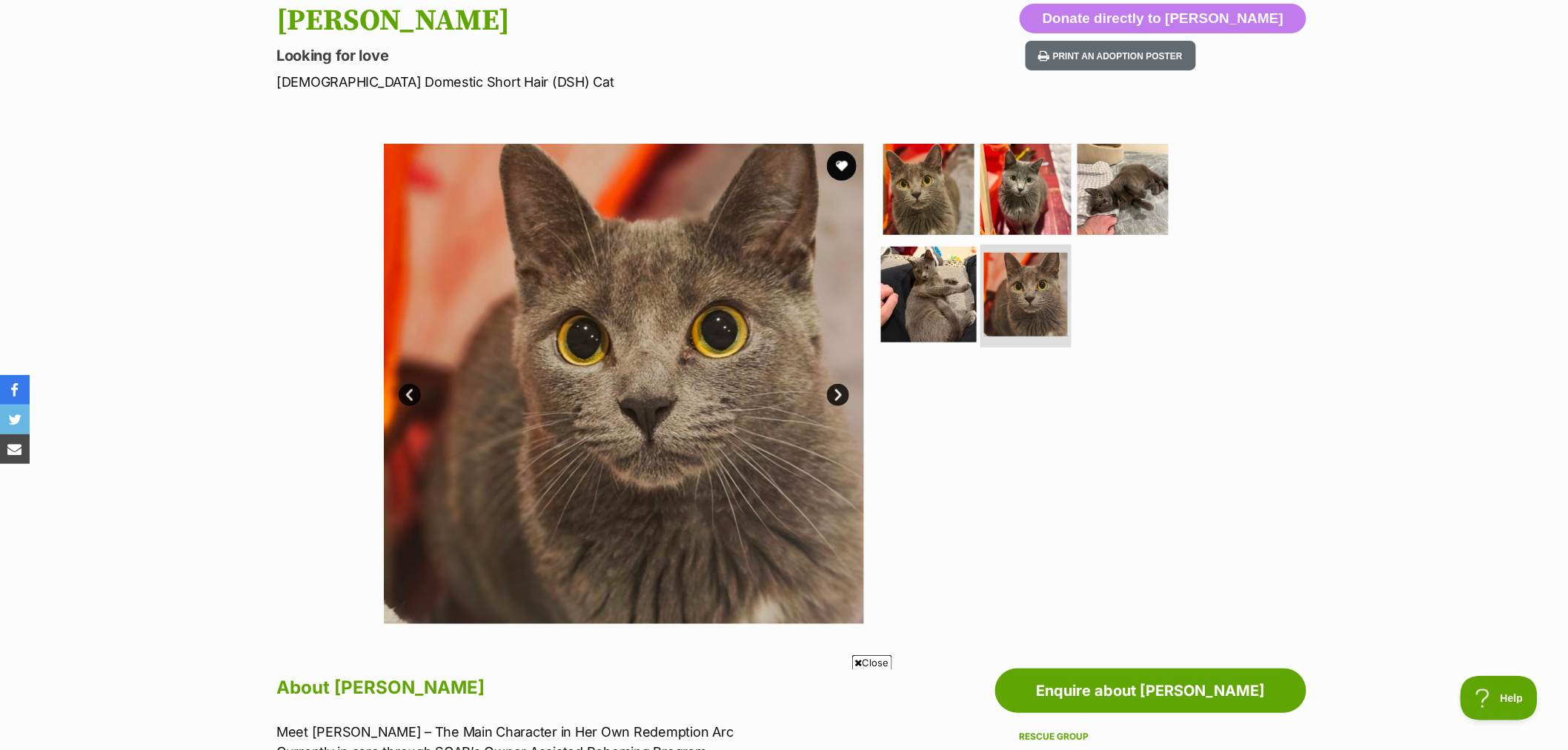
click at [951, 321] on img at bounding box center [929, 294] width 95 height 95
